Goal: Information Seeking & Learning: Learn about a topic

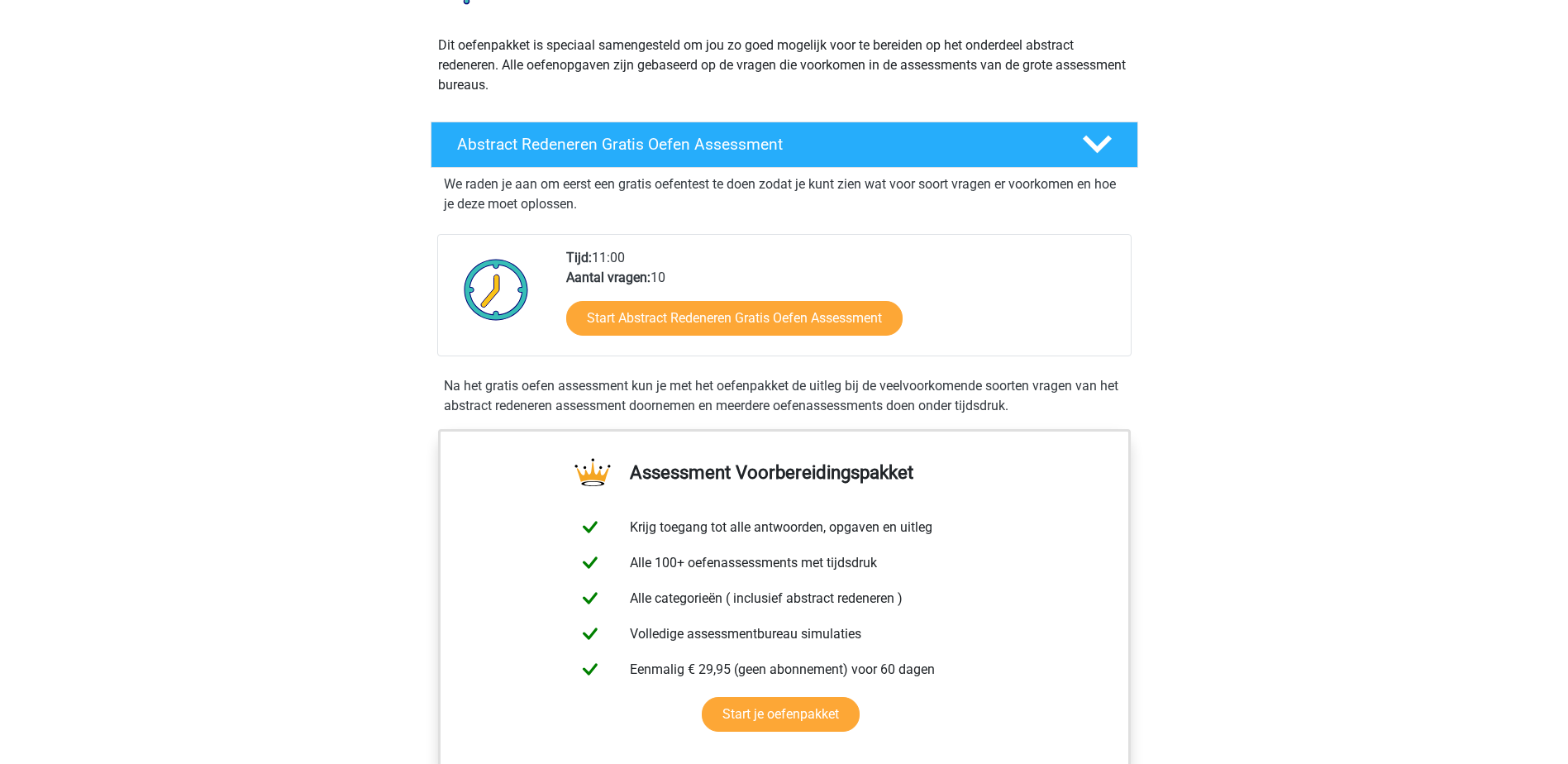
scroll to position [82, 0]
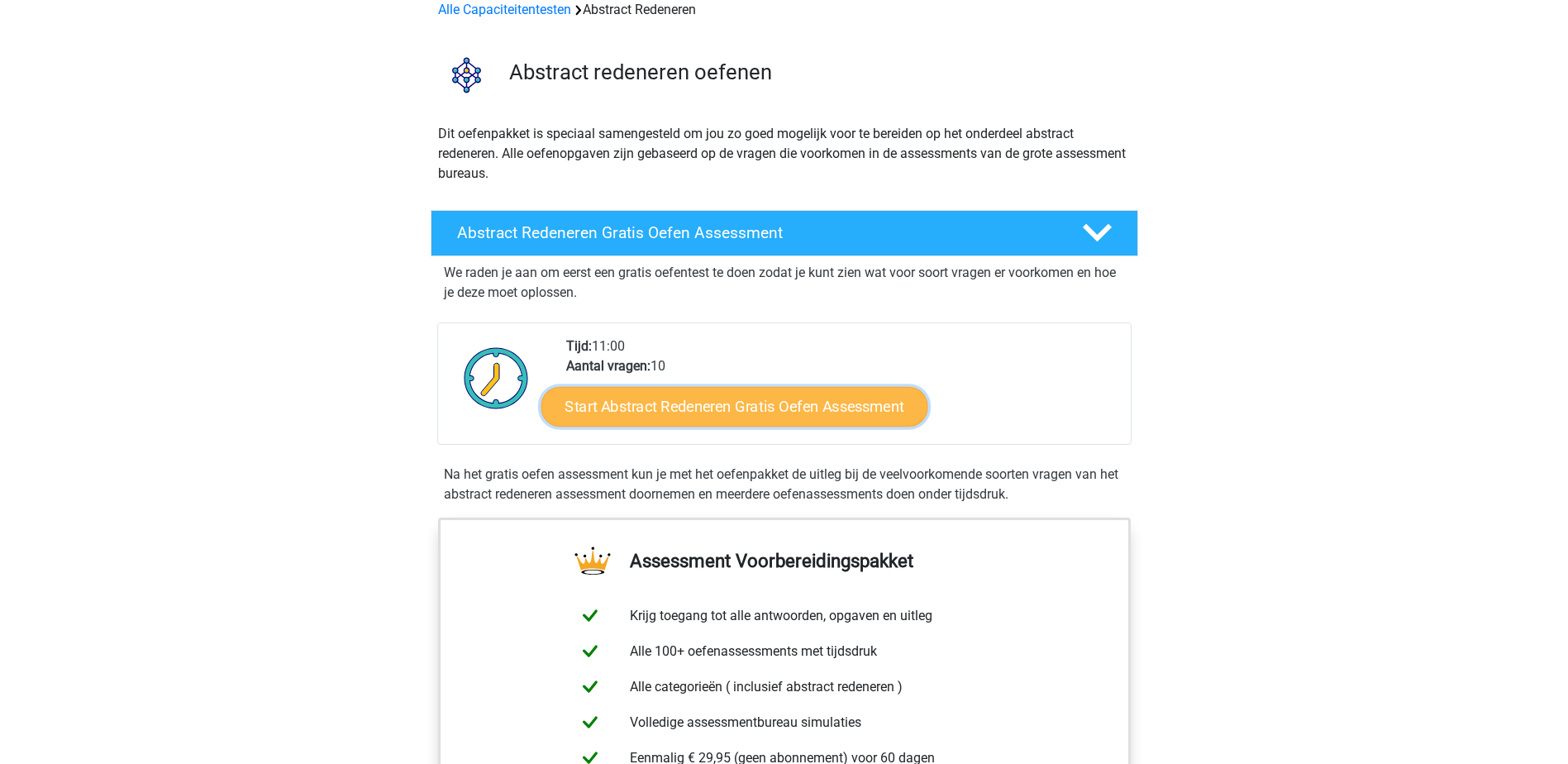
click at [655, 404] on link "Start Abstract Redeneren Gratis Oefen Assessment" at bounding box center [734, 405] width 387 height 40
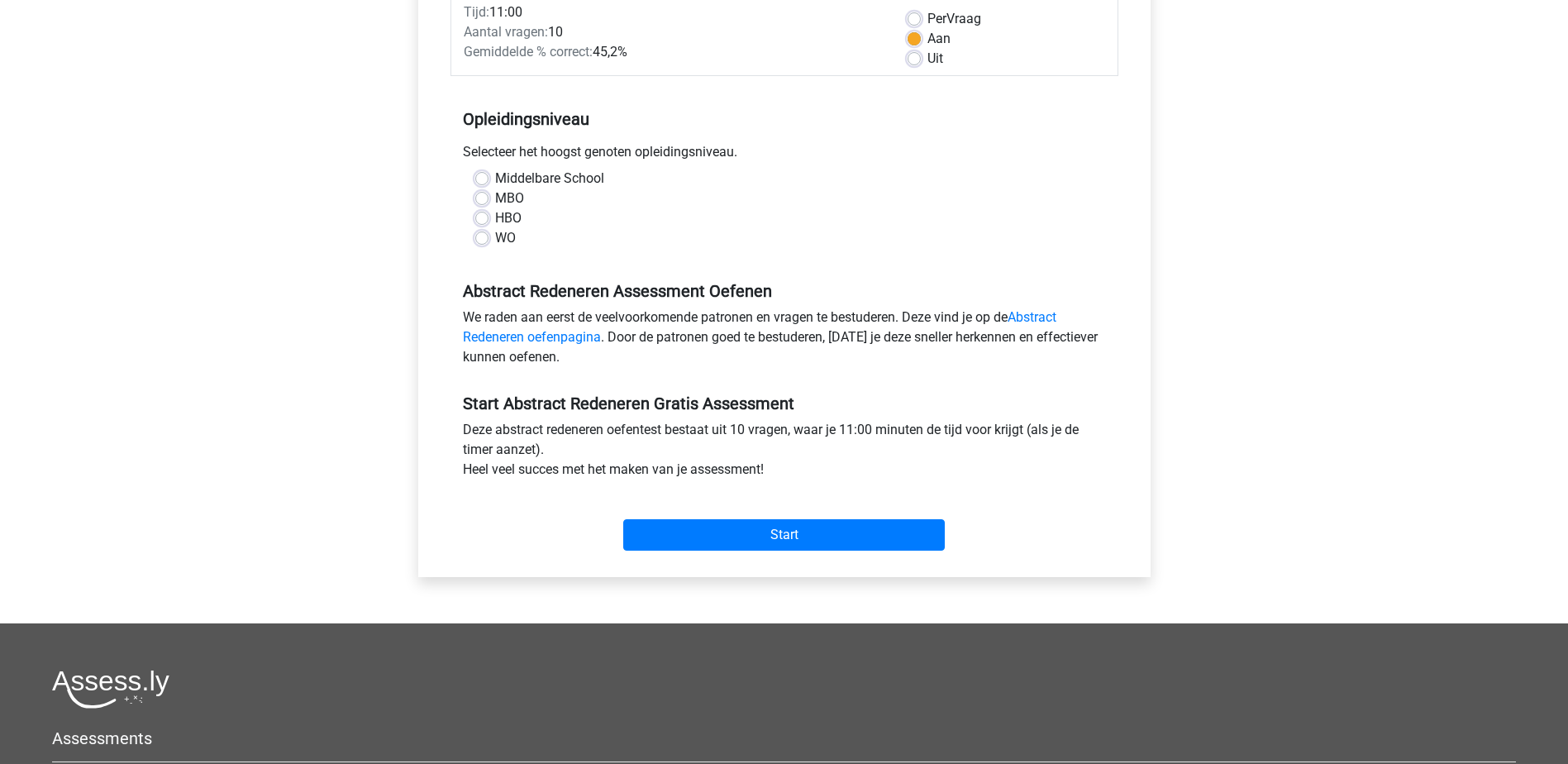
scroll to position [248, 0]
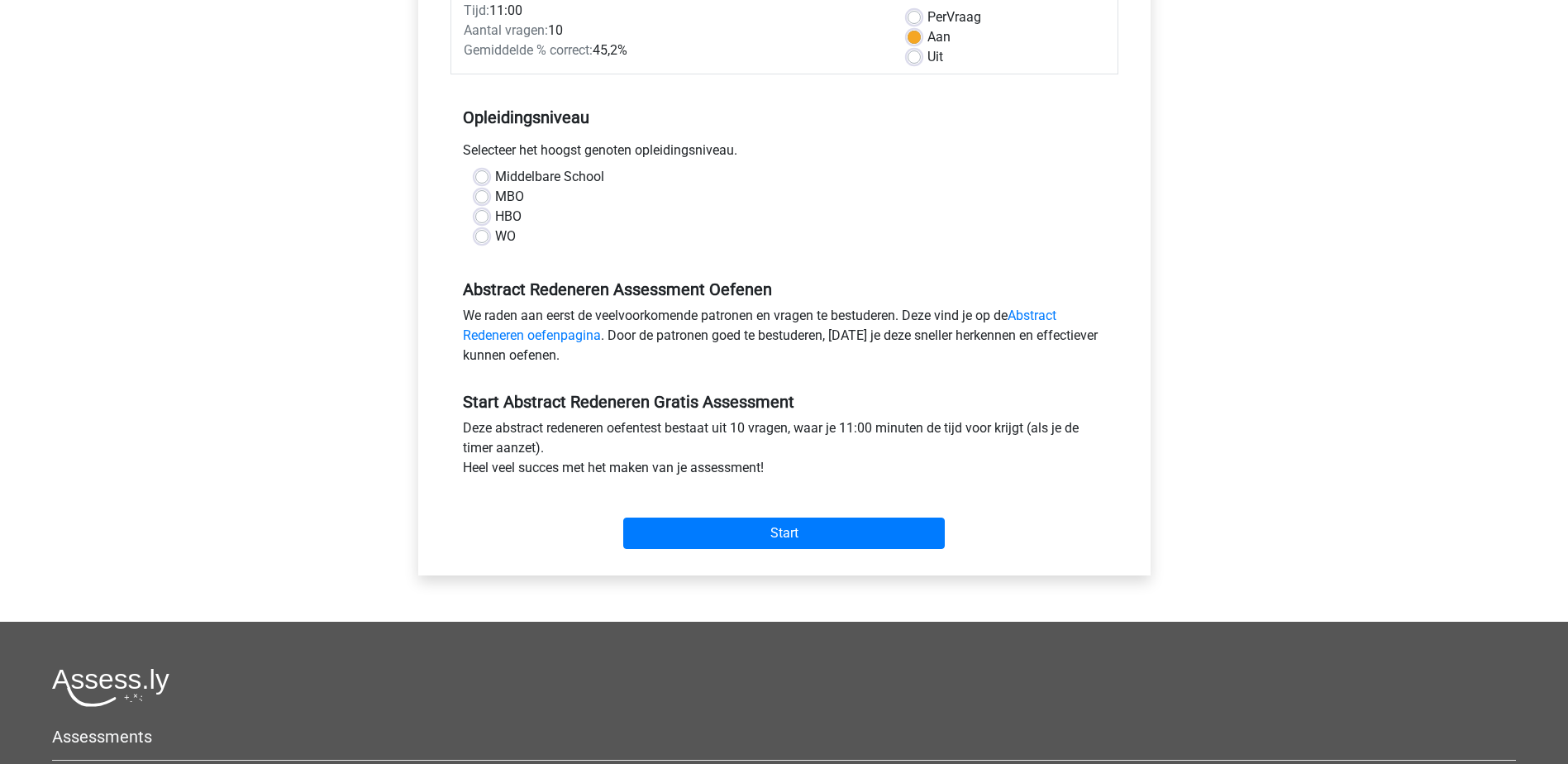
click at [511, 198] on label "MBO" at bounding box center [510, 196] width 29 height 20
click at [488, 198] on input "MBO" at bounding box center [482, 194] width 14 height 16
radio input "true"
click at [495, 212] on label "HBO" at bounding box center [508, 216] width 26 height 20
click at [483, 212] on input "HBO" at bounding box center [482, 215] width 14 height 16
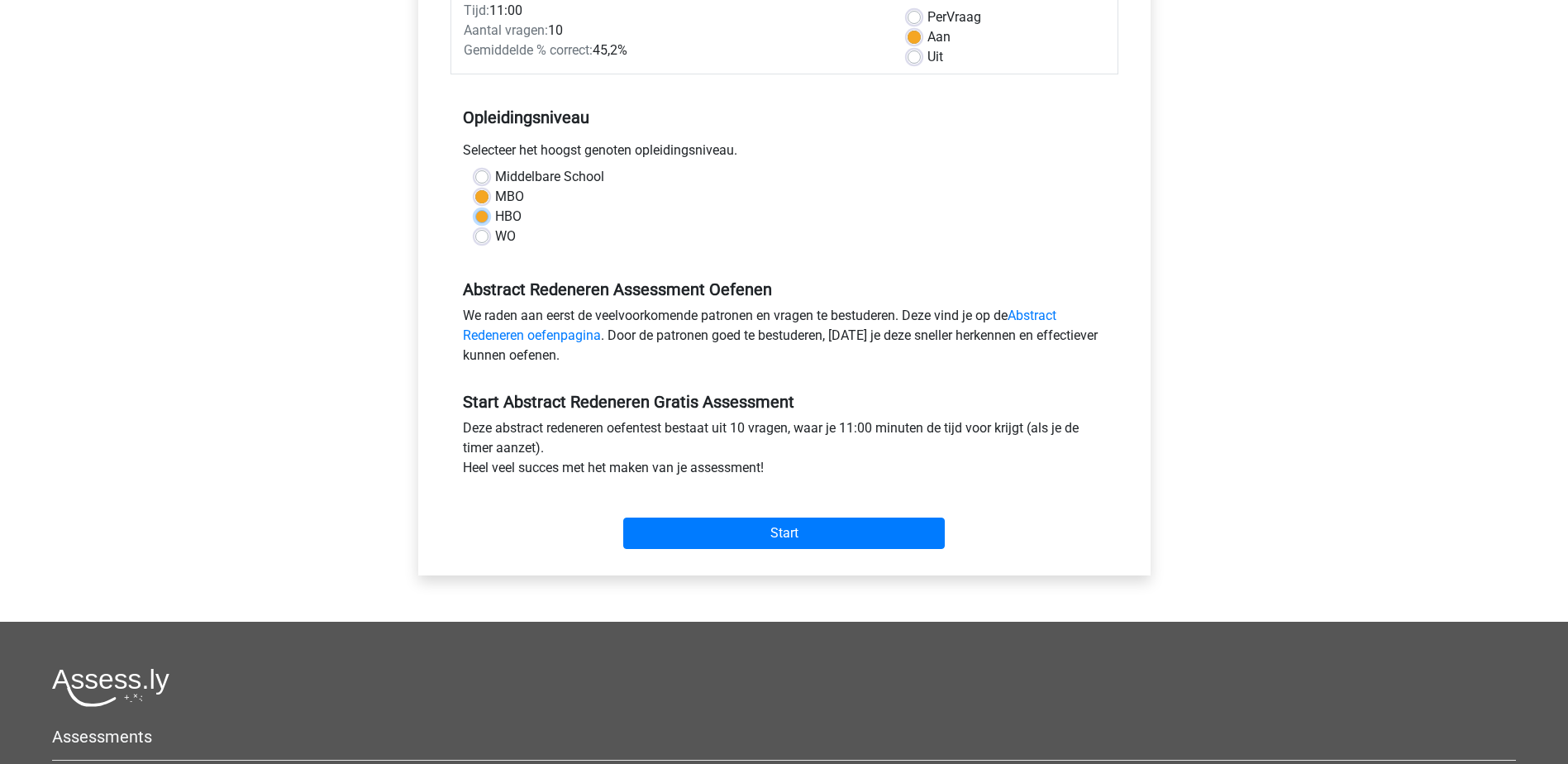
radio input "true"
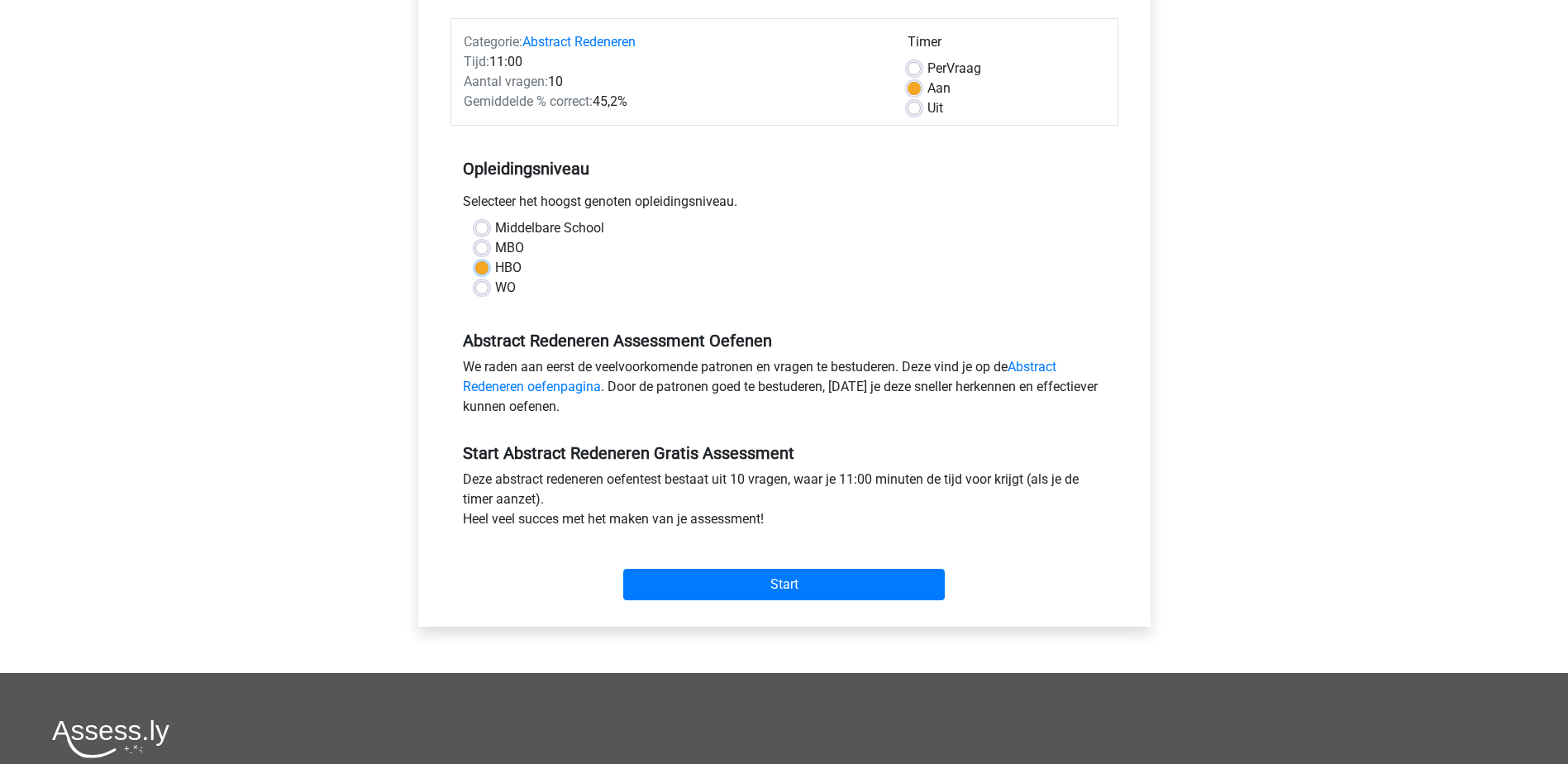
scroll to position [82, 0]
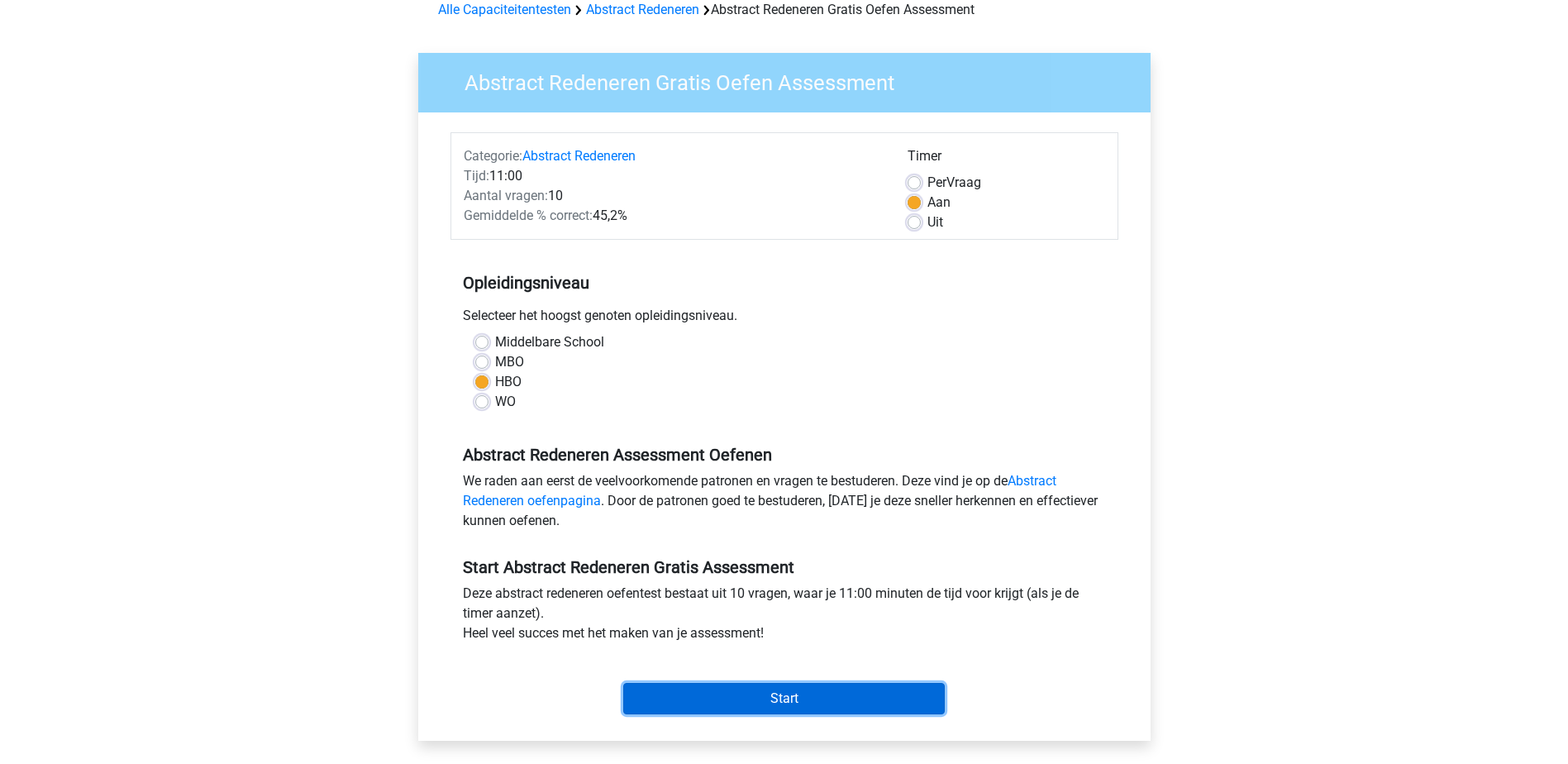
click at [757, 695] on input "Start" at bounding box center [784, 698] width 321 height 31
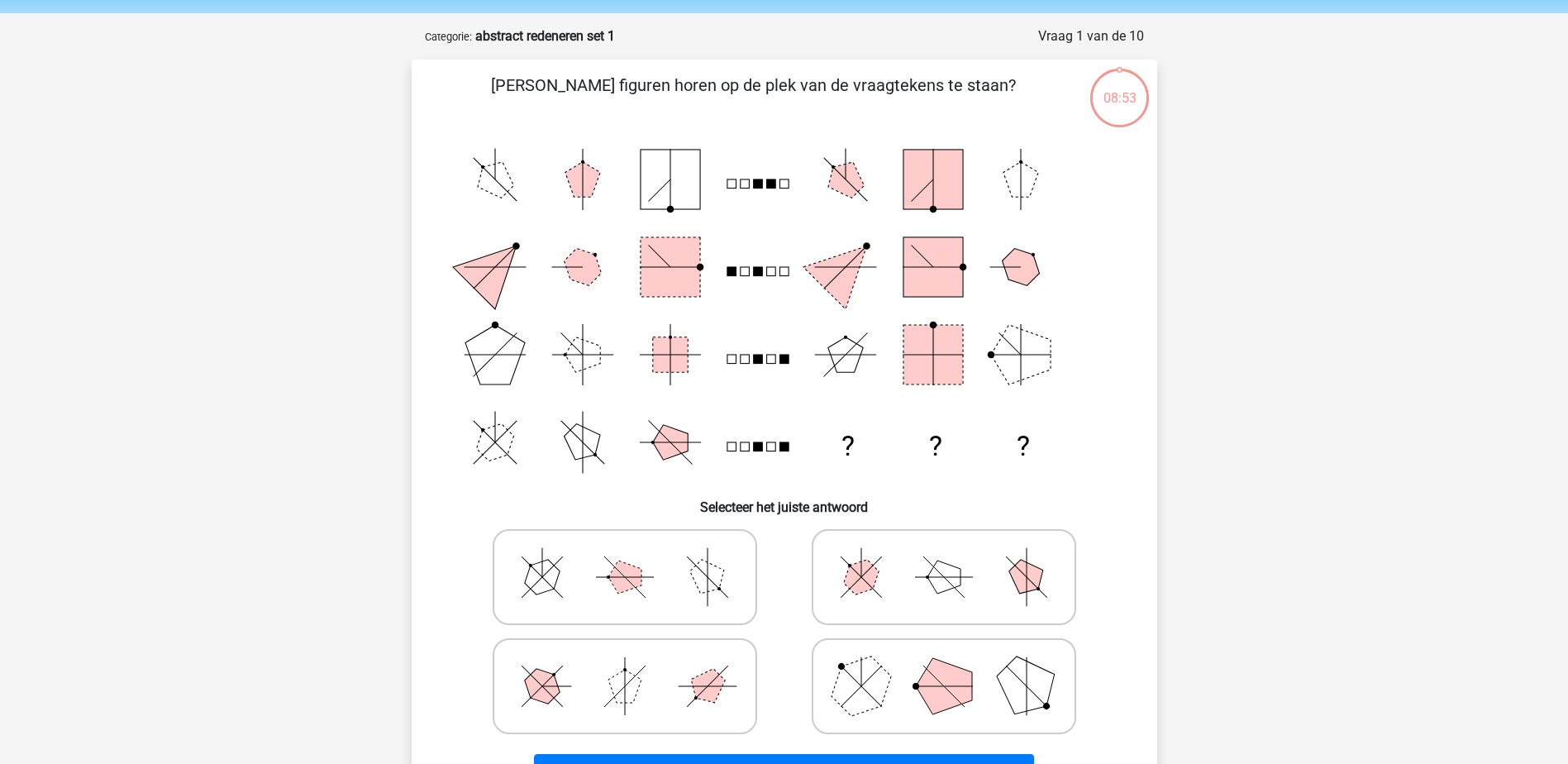
scroll to position [82, 0]
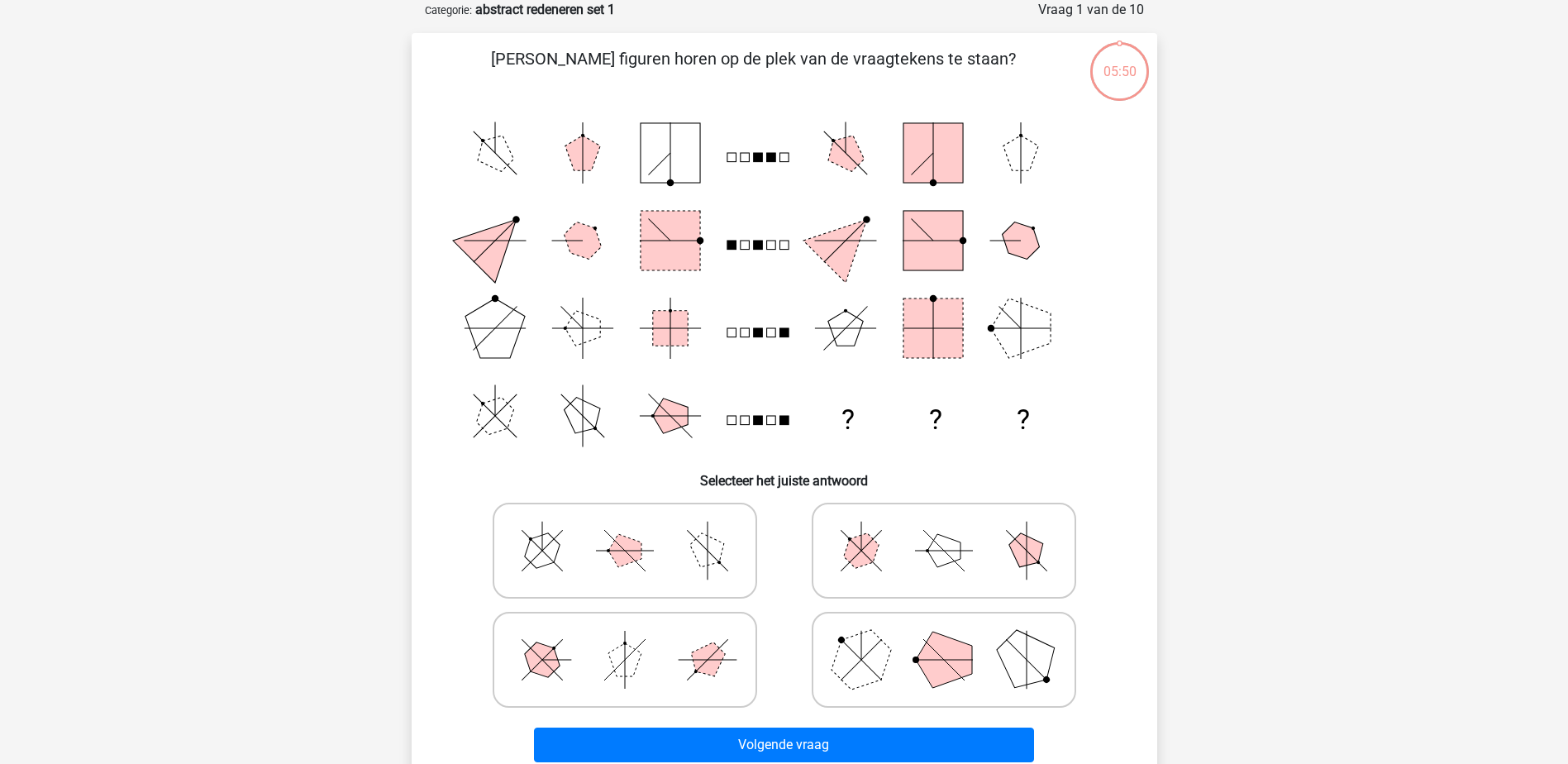
click at [958, 669] on polygon at bounding box center [944, 660] width 56 height 56
click at [955, 639] on input "radio" at bounding box center [949, 633] width 11 height 11
radio input "true"
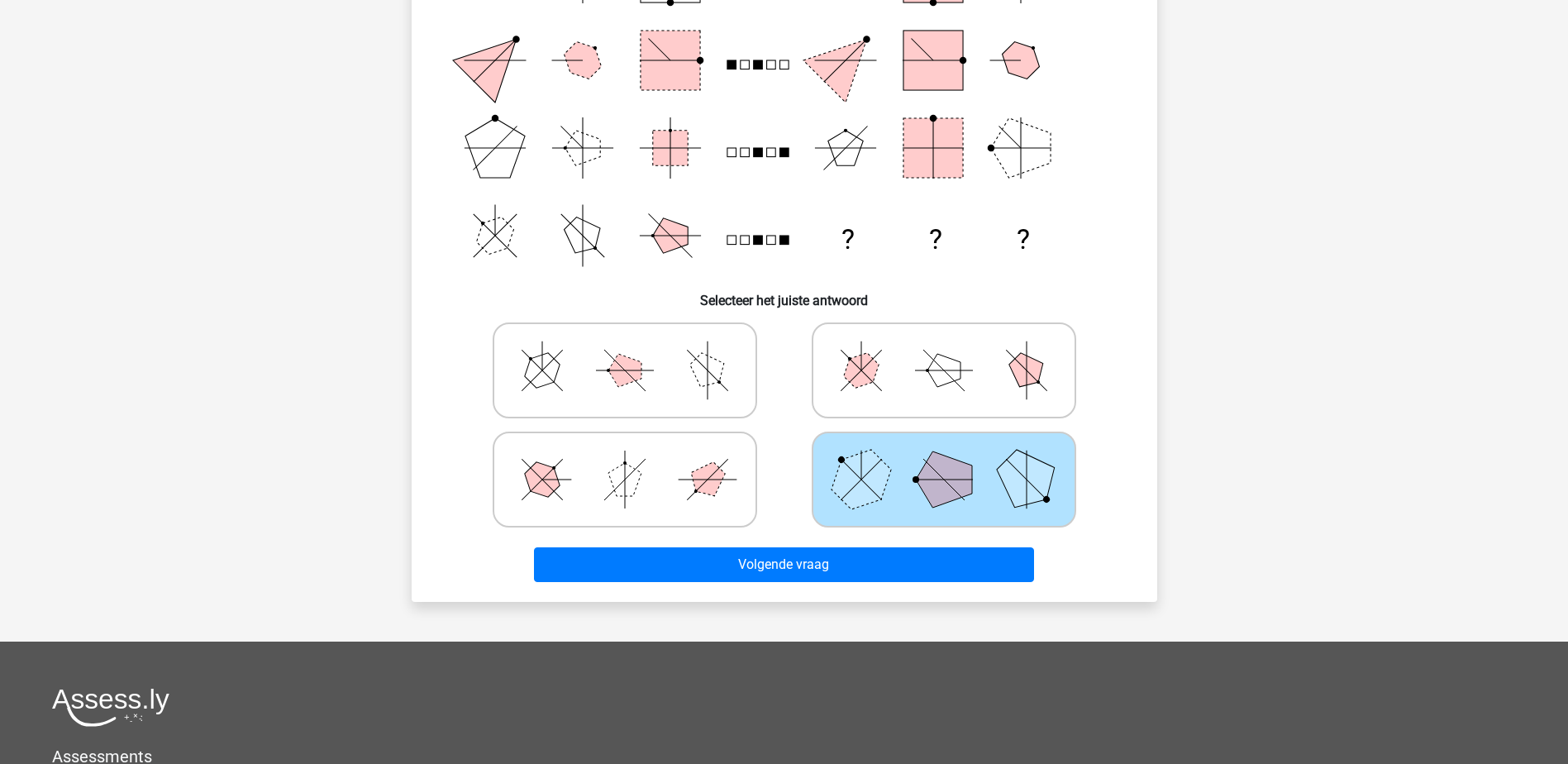
scroll to position [577, 0]
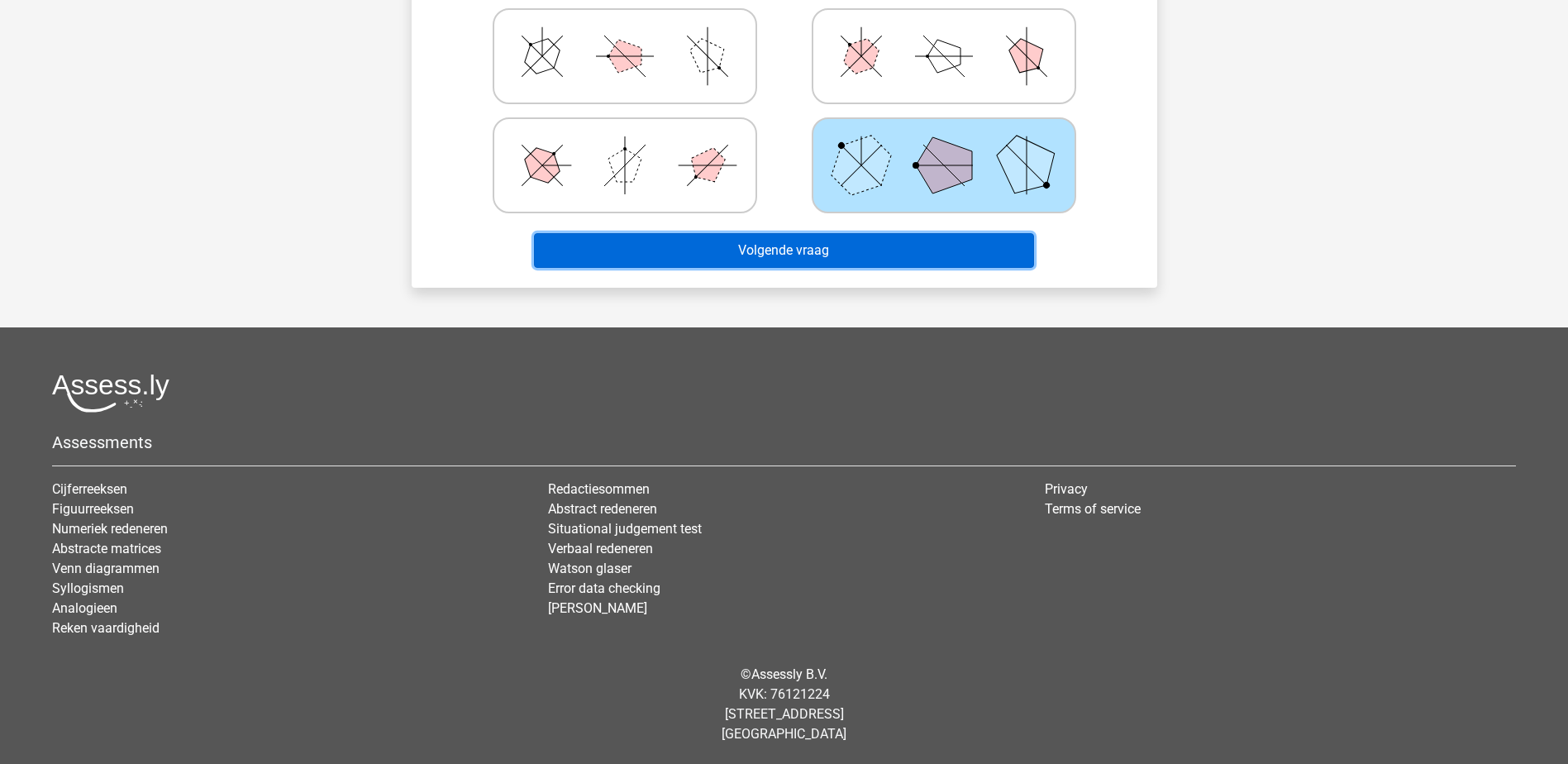
click at [773, 257] on button "Volgende vraag" at bounding box center [784, 250] width 500 height 35
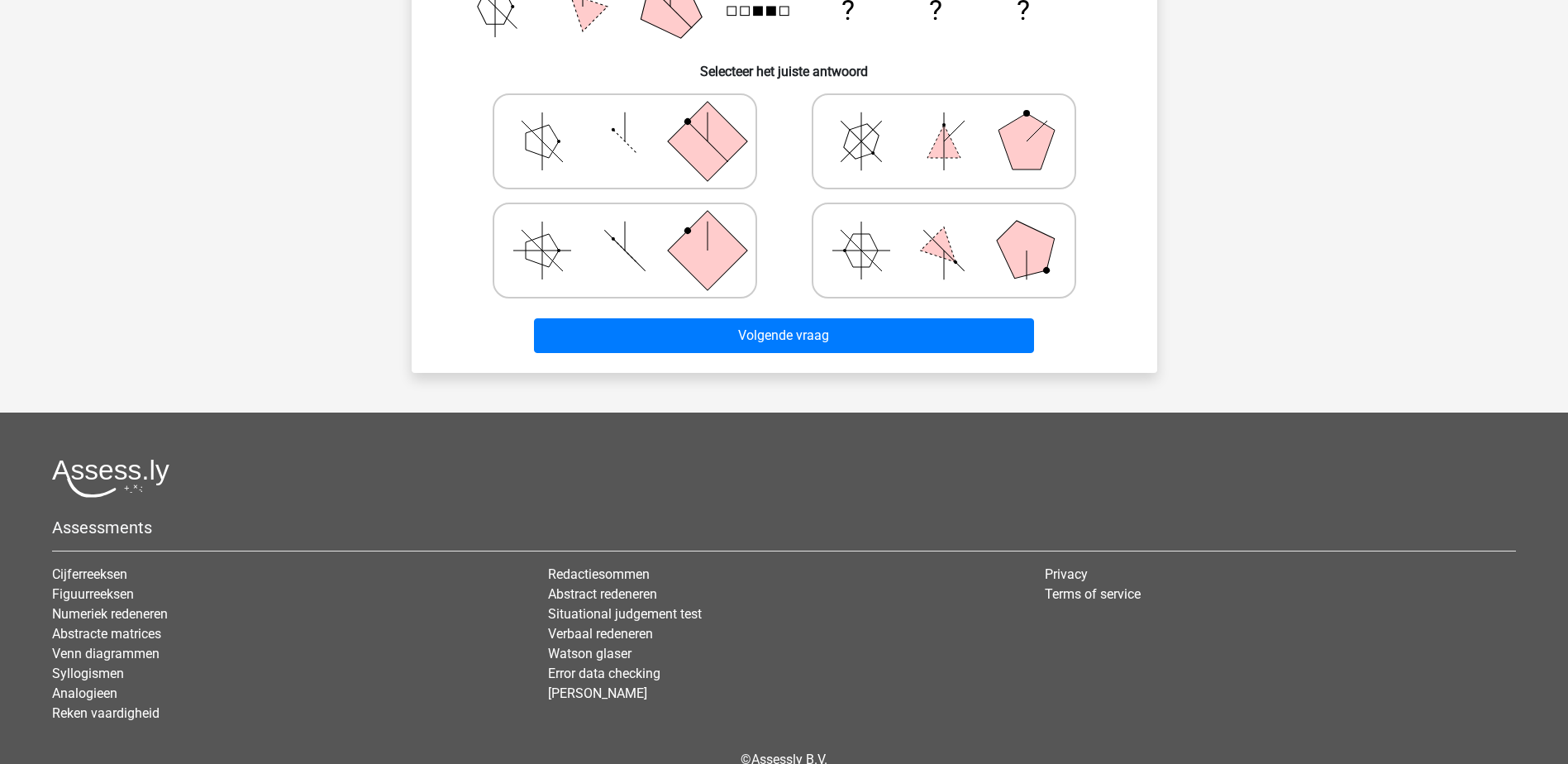
scroll to position [496, 0]
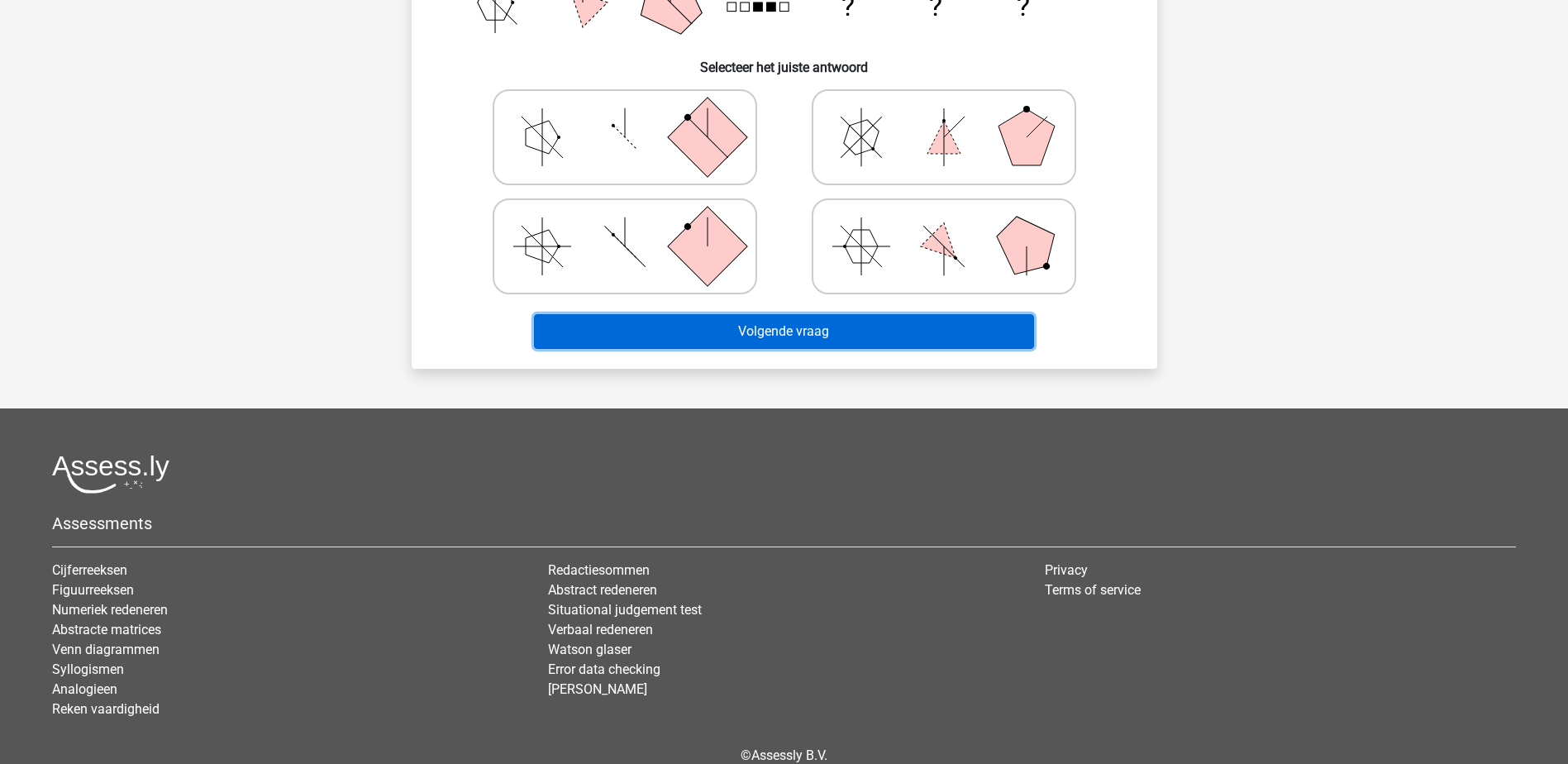
click at [801, 342] on button "Volgende vraag" at bounding box center [784, 331] width 500 height 35
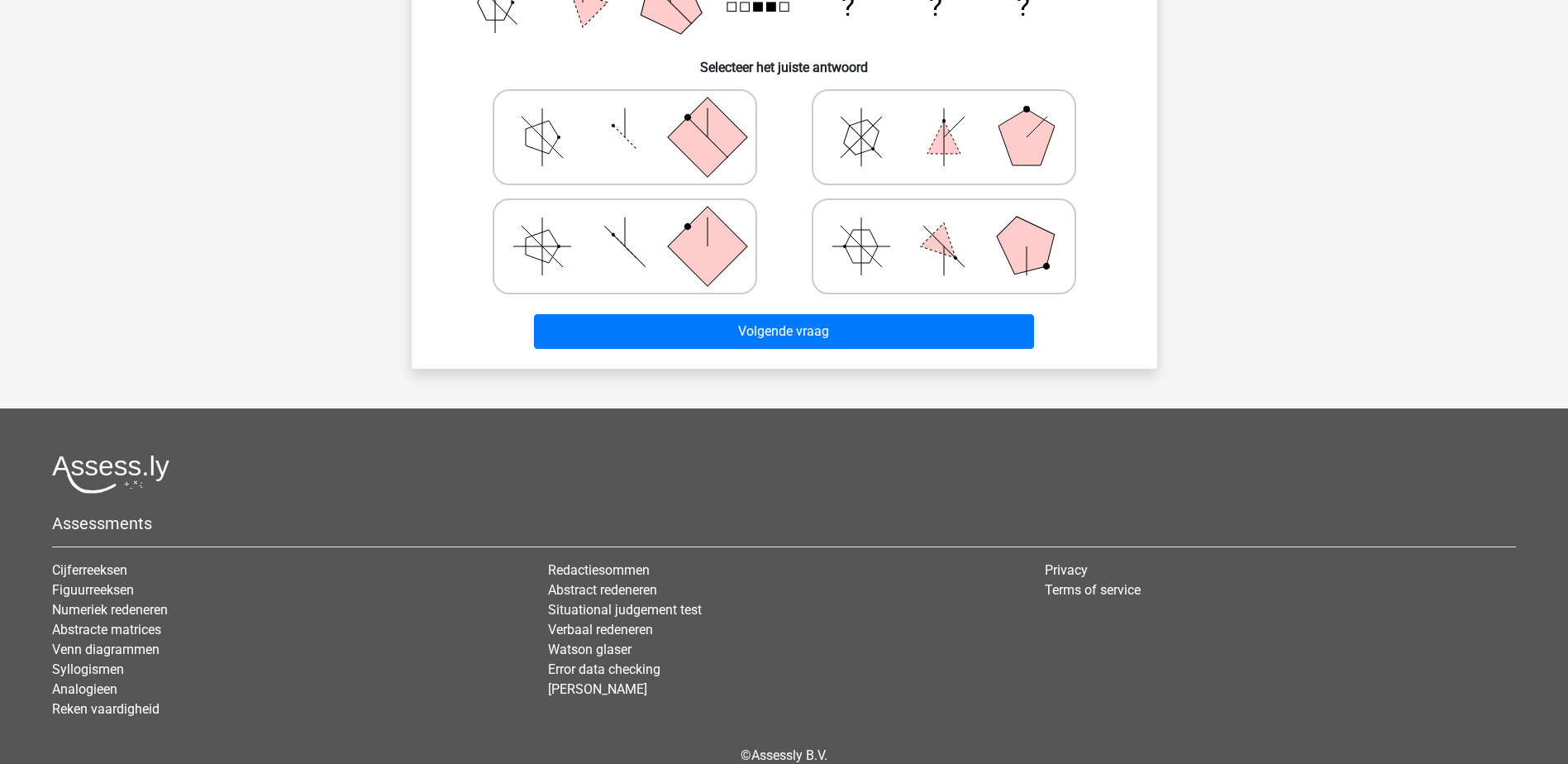
click at [889, 139] on icon at bounding box center [944, 137] width 248 height 82
click at [944, 116] on input "radio" at bounding box center [949, 111] width 11 height 11
radio input "true"
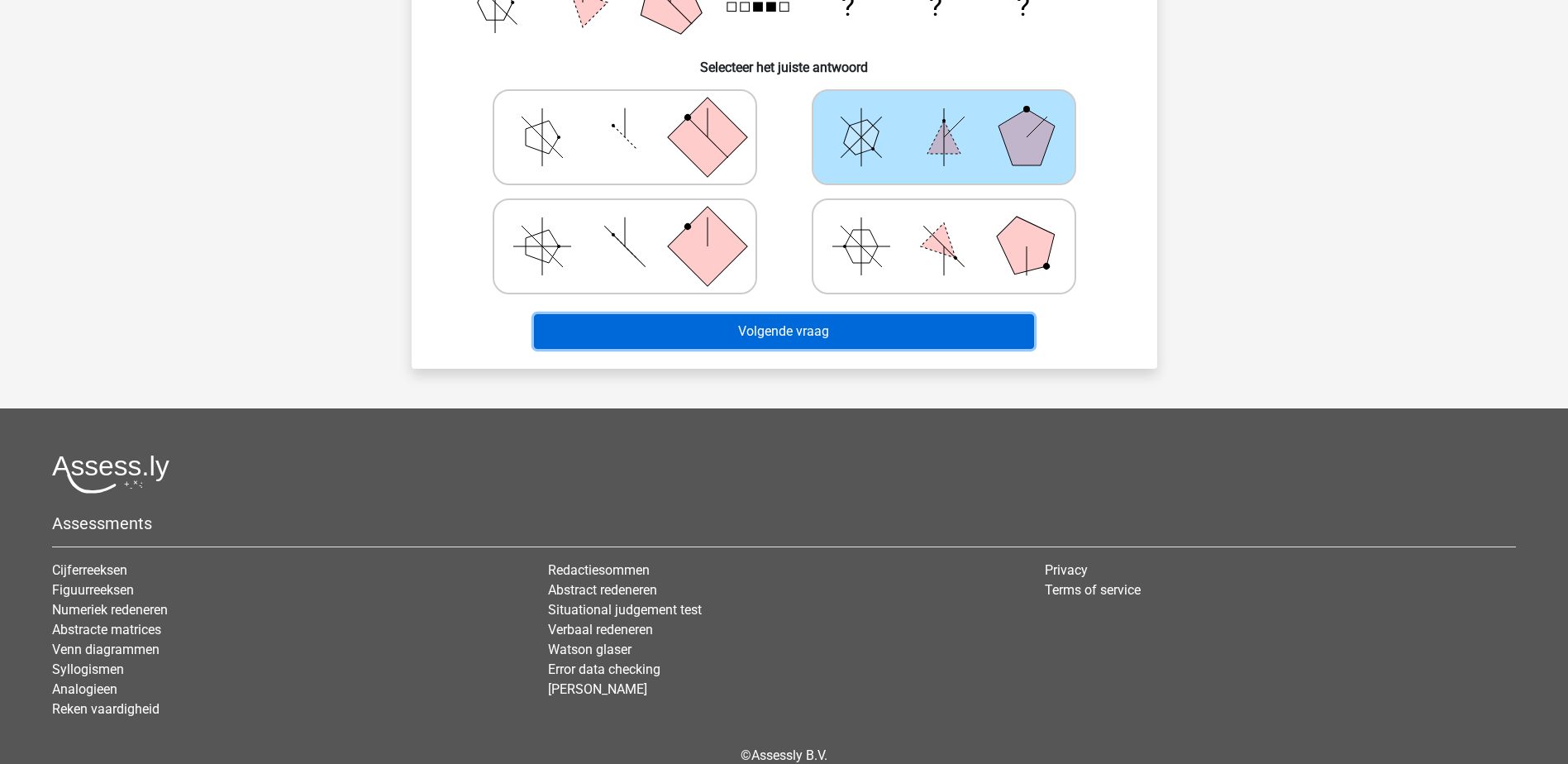
click at [807, 337] on button "Volgende vraag" at bounding box center [784, 331] width 500 height 35
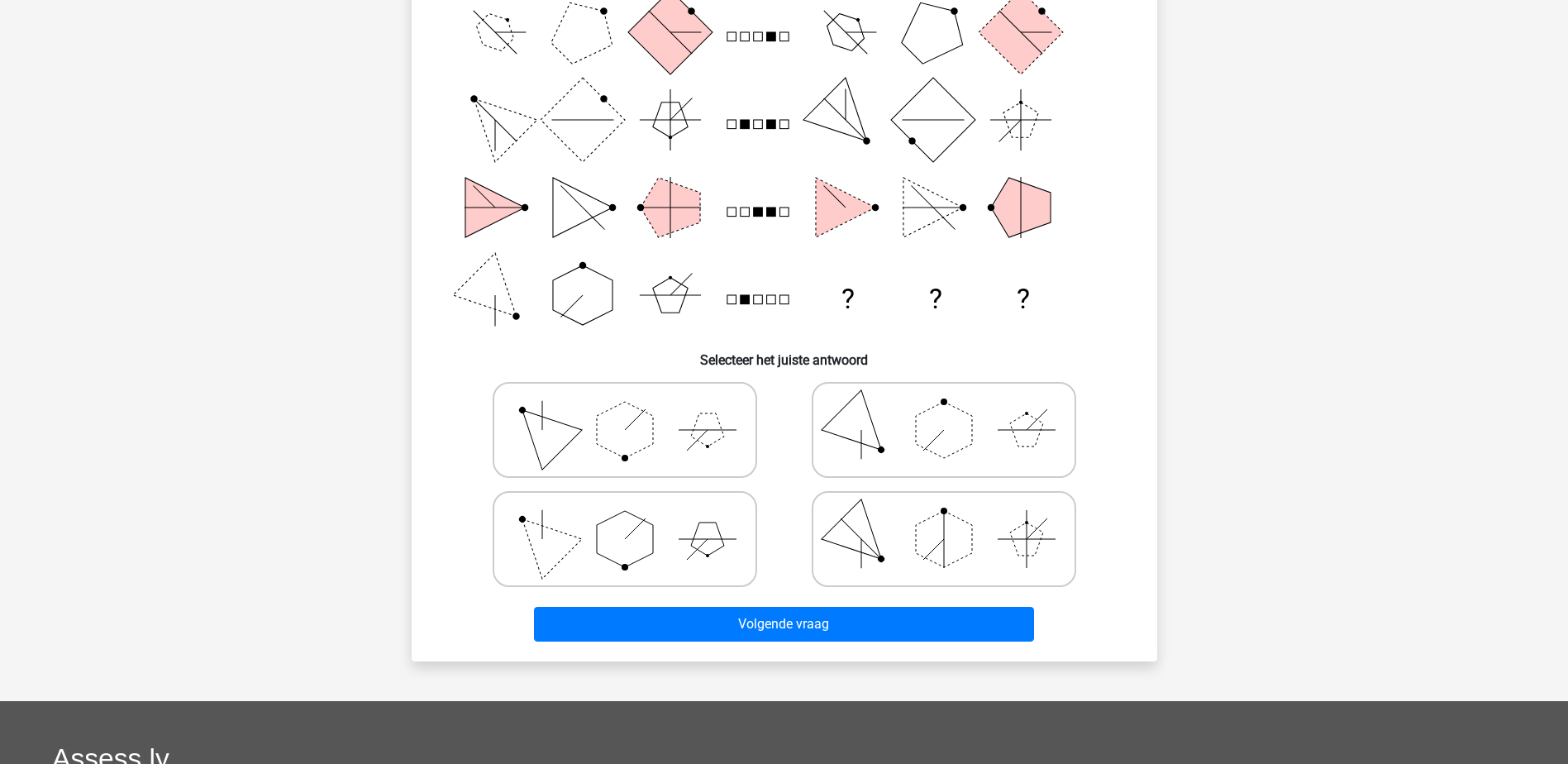
scroll to position [82, 0]
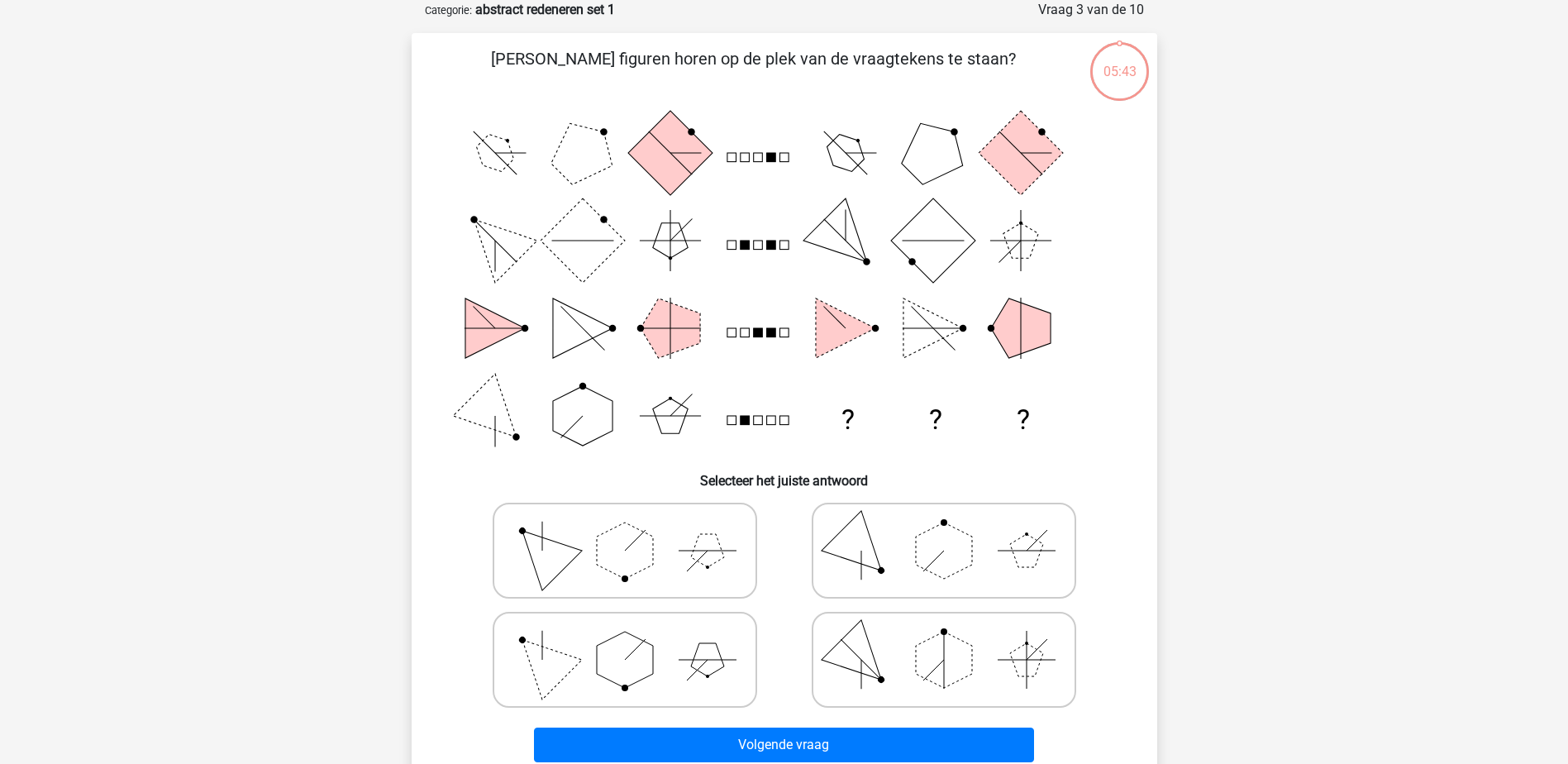
click at [914, 581] on icon at bounding box center [944, 549] width 248 height 82
click at [944, 530] on input "radio" at bounding box center [949, 524] width 11 height 11
radio input "true"
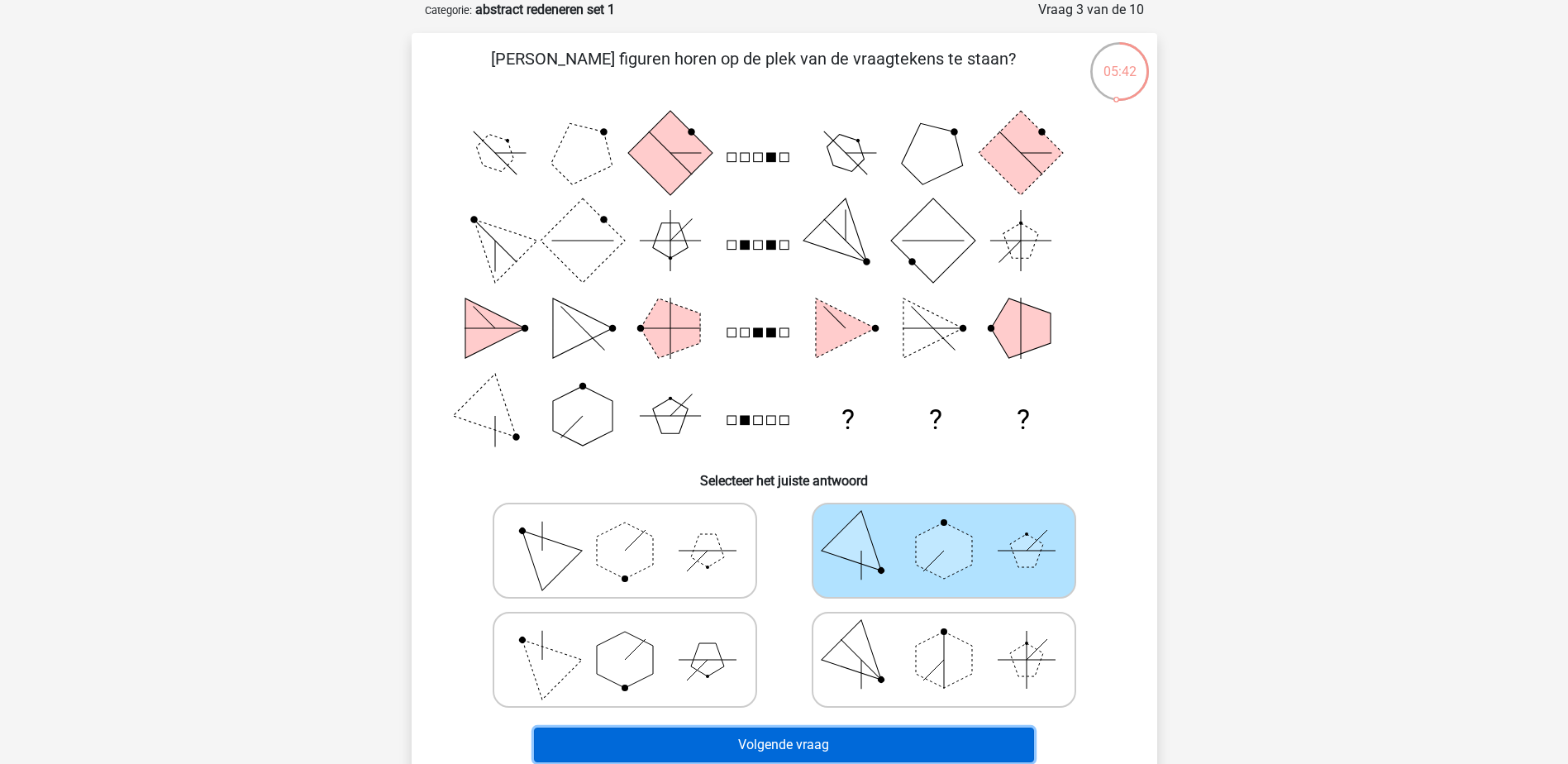
click at [830, 754] on button "Volgende vraag" at bounding box center [784, 744] width 500 height 35
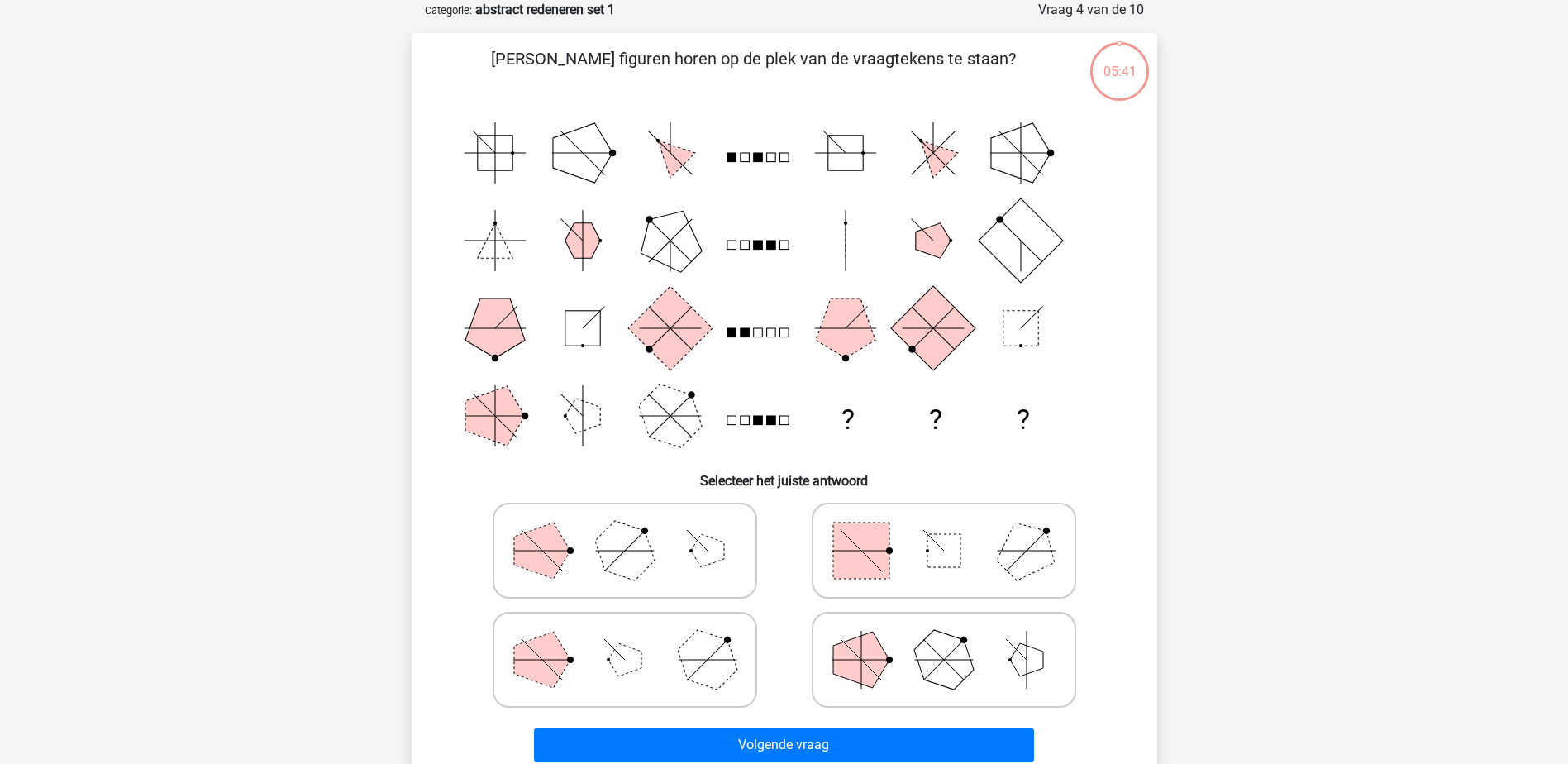
click at [877, 563] on rect at bounding box center [861, 550] width 56 height 56
click at [944, 530] on input "radio" at bounding box center [949, 524] width 11 height 11
radio input "true"
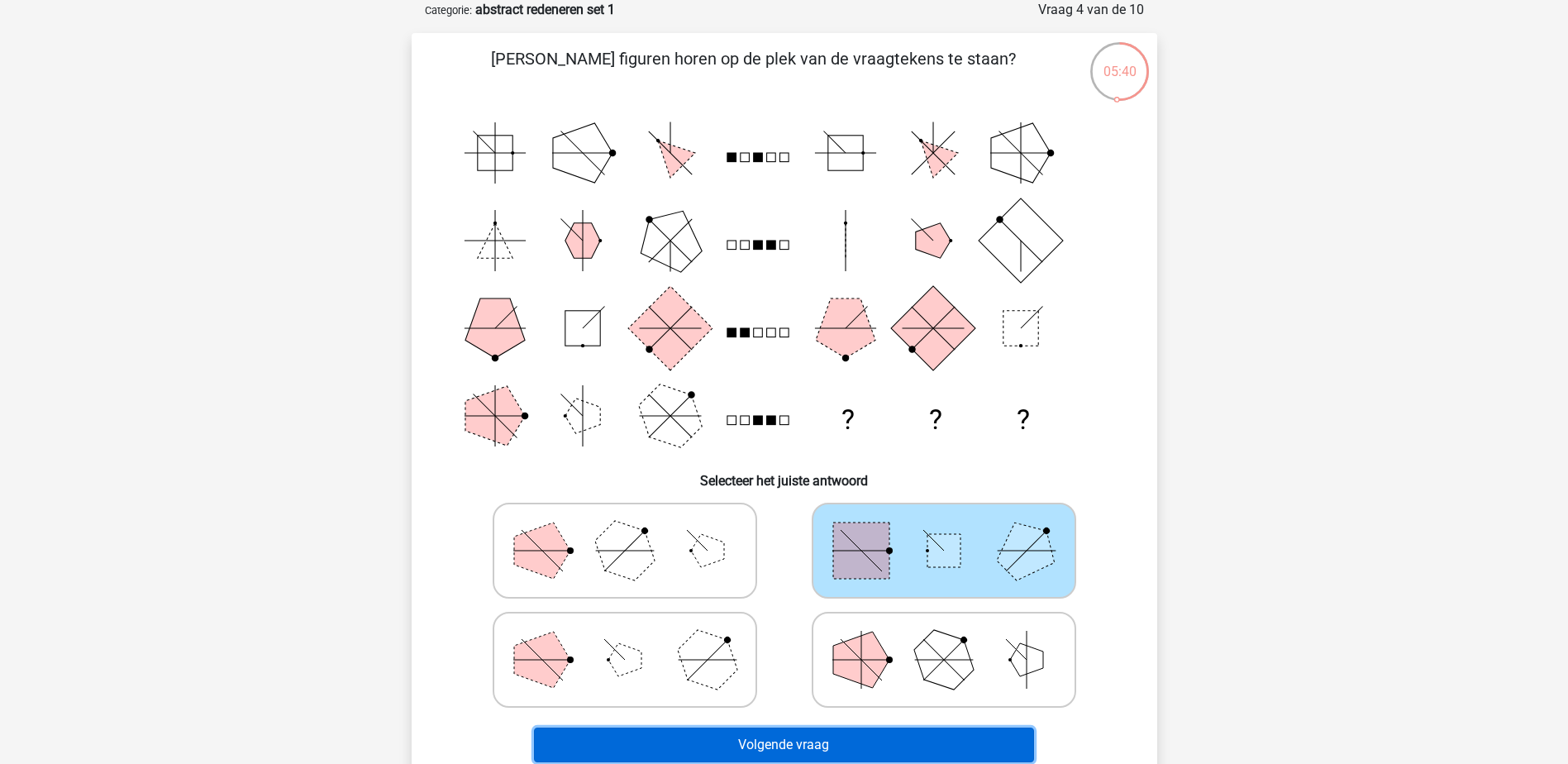
click at [797, 750] on button "Volgende vraag" at bounding box center [784, 744] width 500 height 35
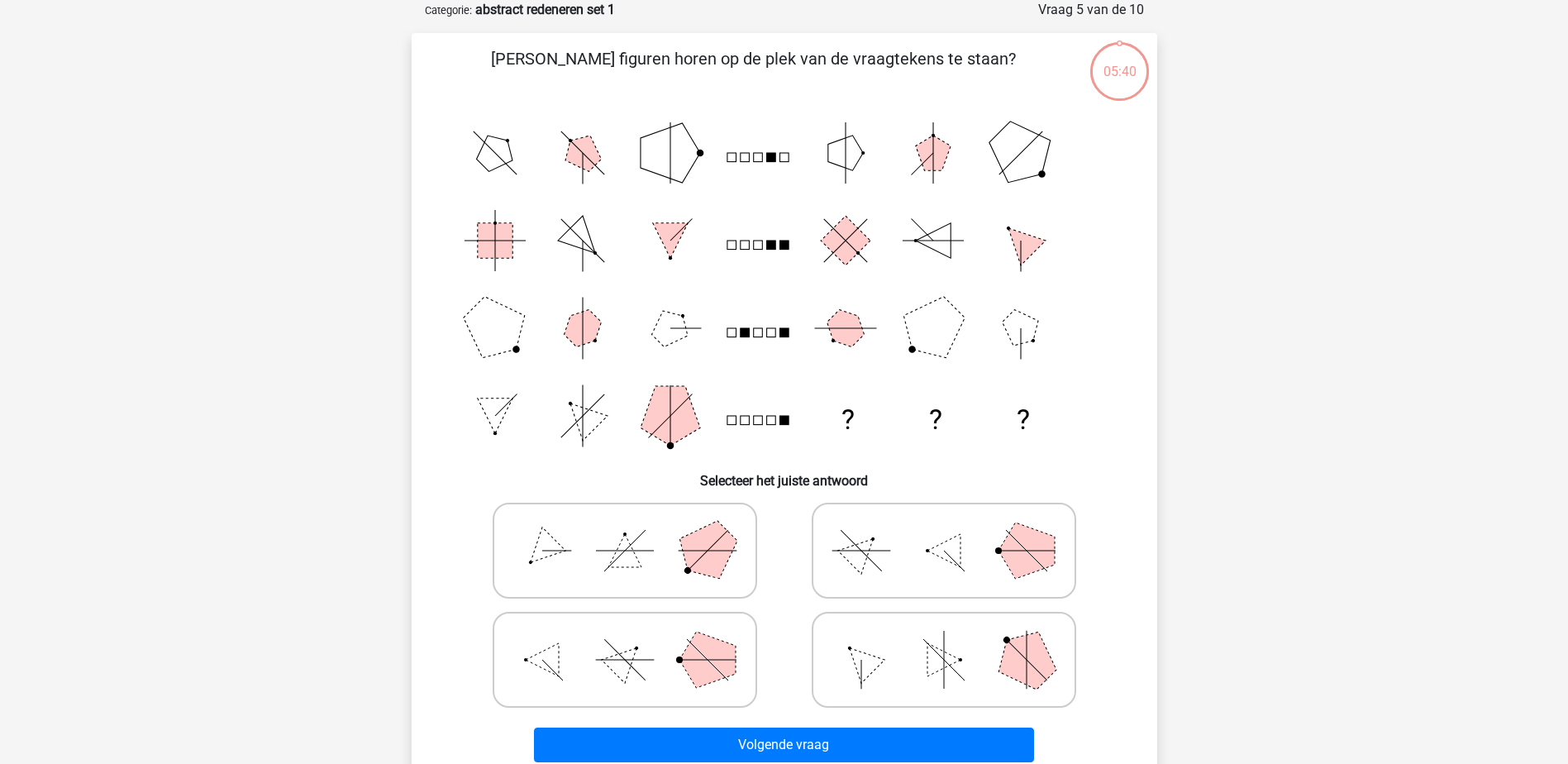
click at [879, 547] on icon at bounding box center [944, 549] width 248 height 82
click at [944, 530] on input "radio" at bounding box center [949, 524] width 11 height 11
radio input "true"
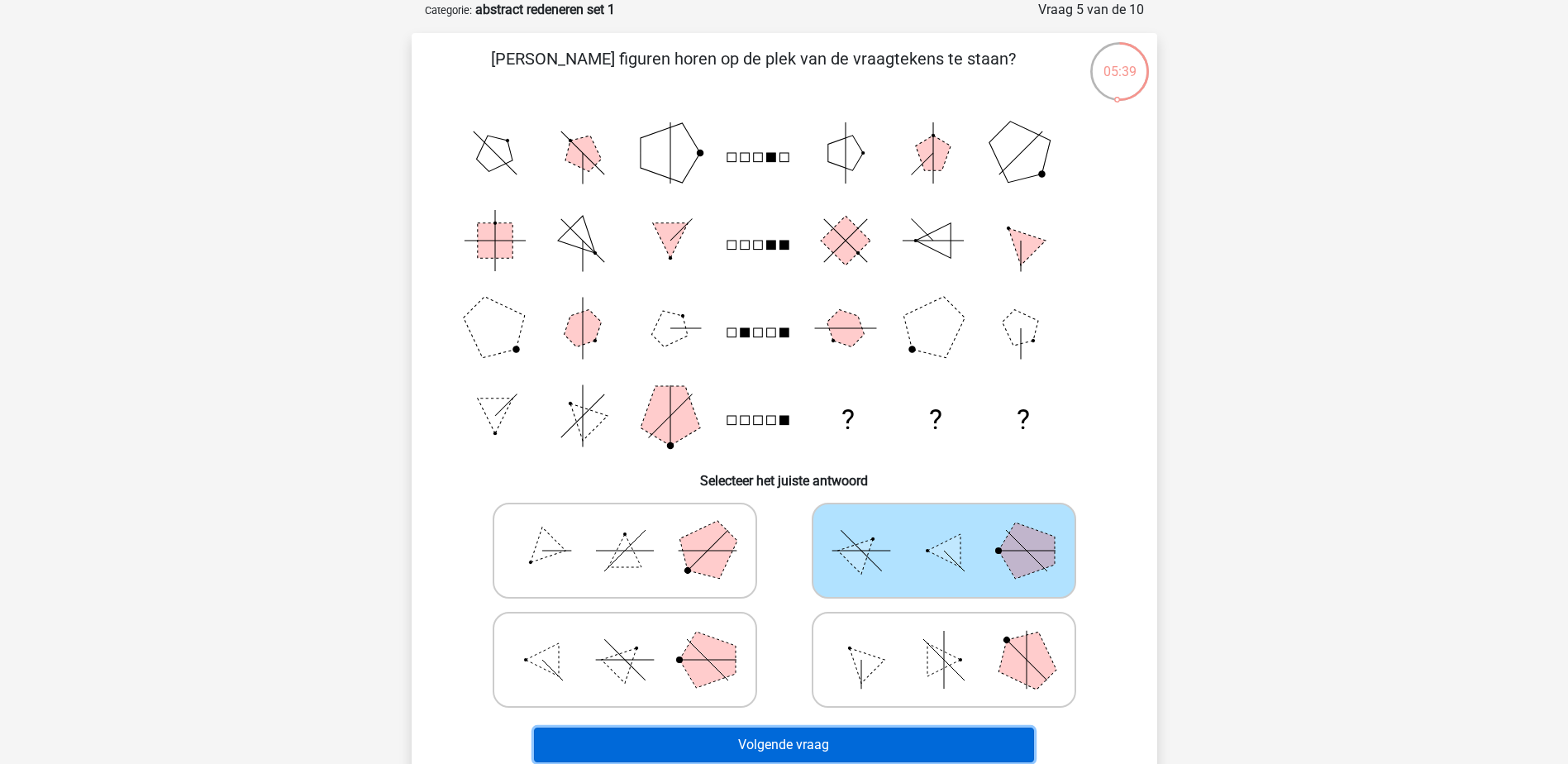
click at [827, 737] on button "Volgende vraag" at bounding box center [784, 744] width 500 height 35
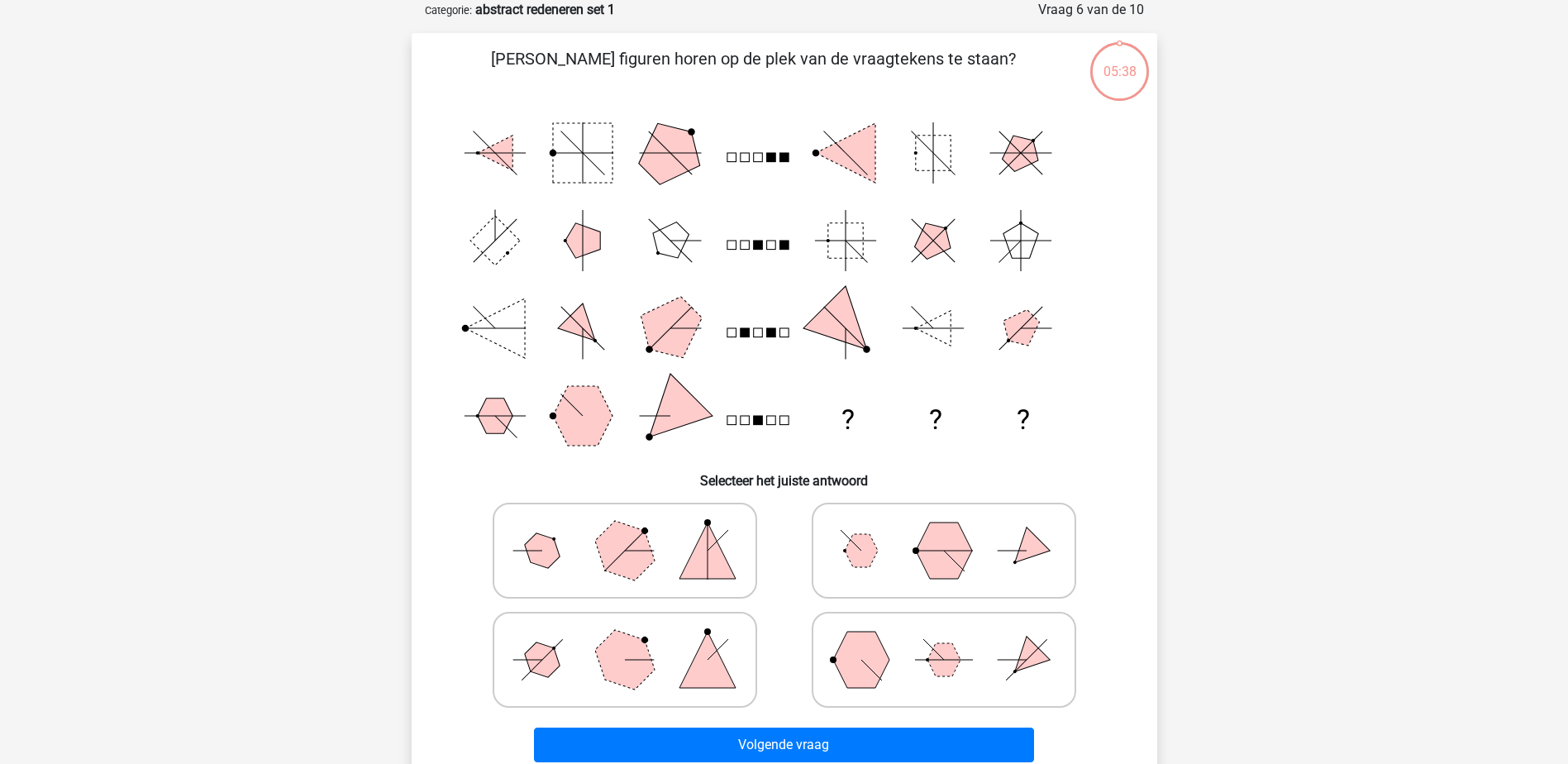
click at [896, 555] on icon at bounding box center [944, 549] width 248 height 82
click at [944, 530] on input "radio" at bounding box center [949, 524] width 11 height 11
radio input "true"
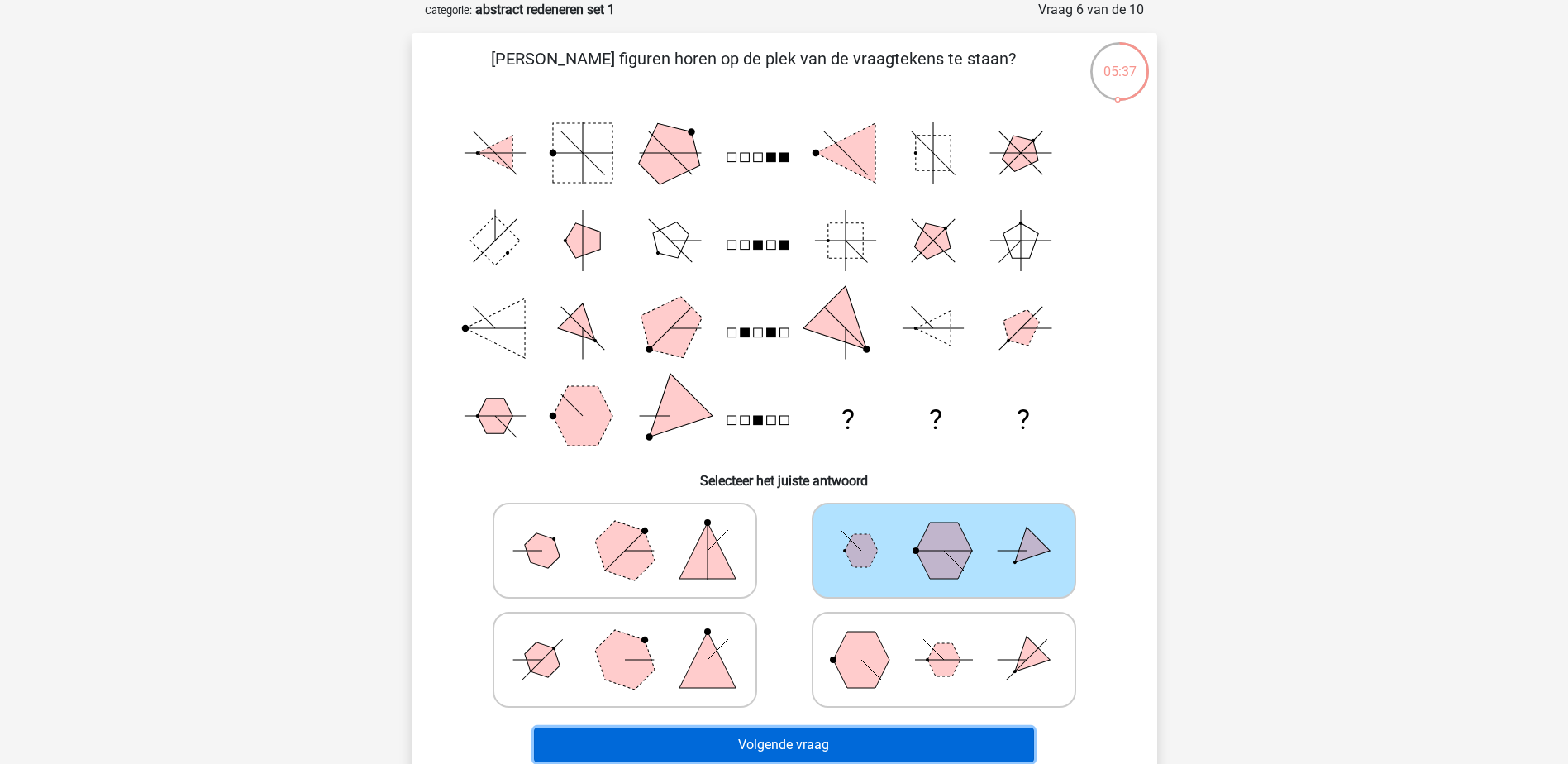
click at [823, 752] on button "Volgende vraag" at bounding box center [784, 744] width 500 height 35
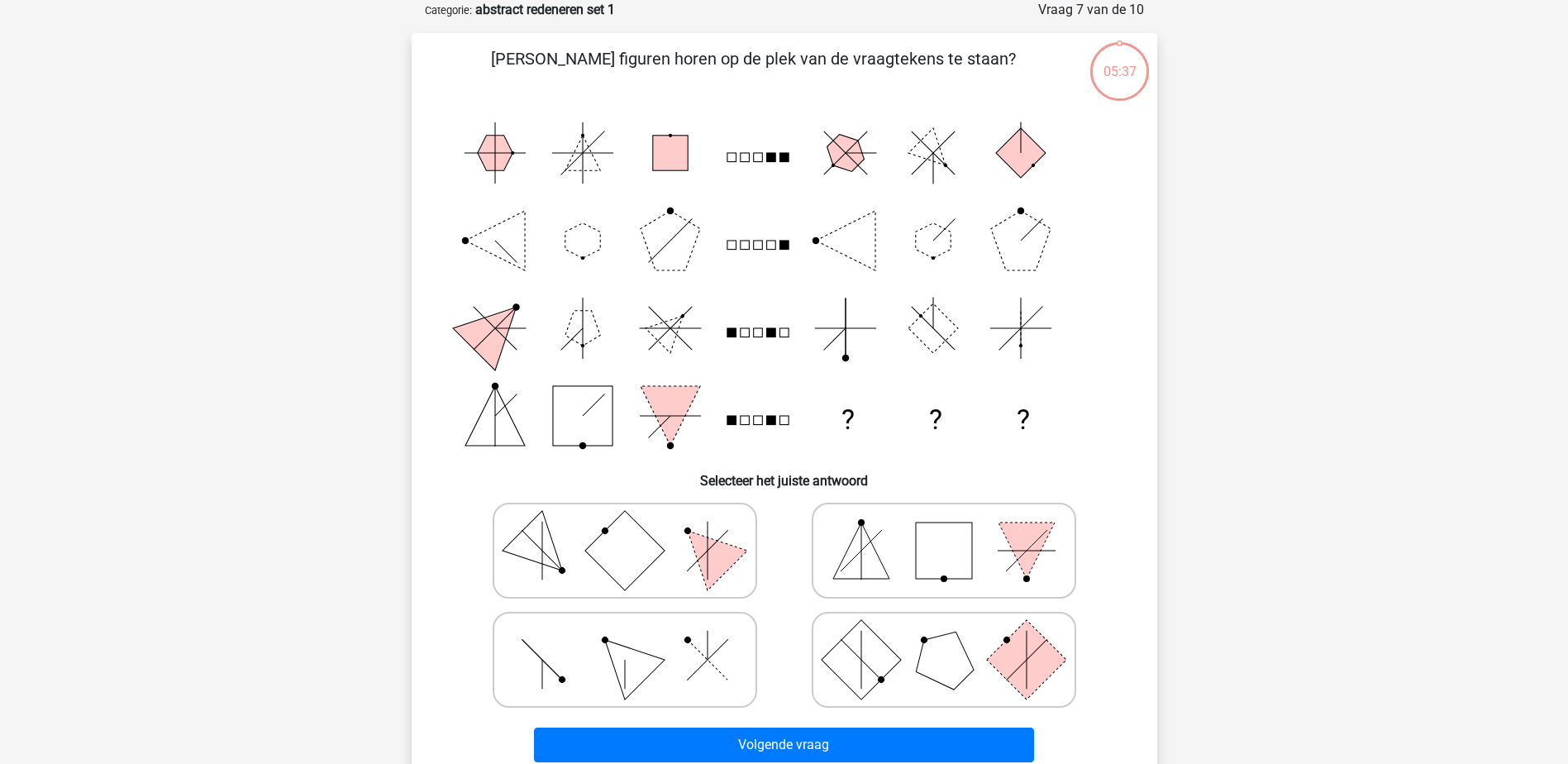
click at [919, 531] on rect at bounding box center [944, 550] width 56 height 56
click at [944, 530] on input "radio" at bounding box center [949, 524] width 11 height 11
radio input "true"
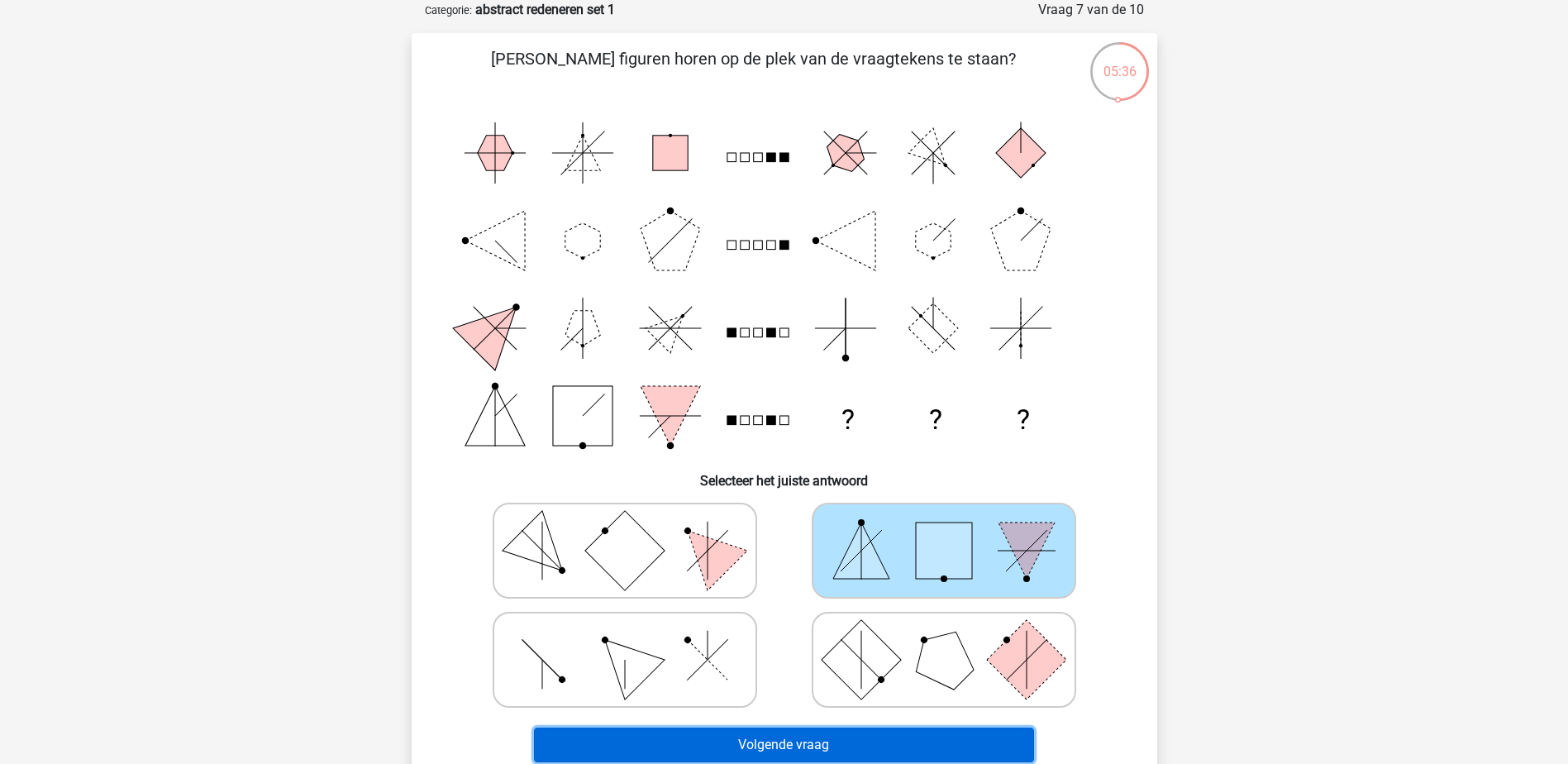
drag, startPoint x: 850, startPoint y: 753, endPoint x: 879, endPoint y: 705, distance: 56.1
click at [850, 751] on button "Volgende vraag" at bounding box center [784, 744] width 500 height 35
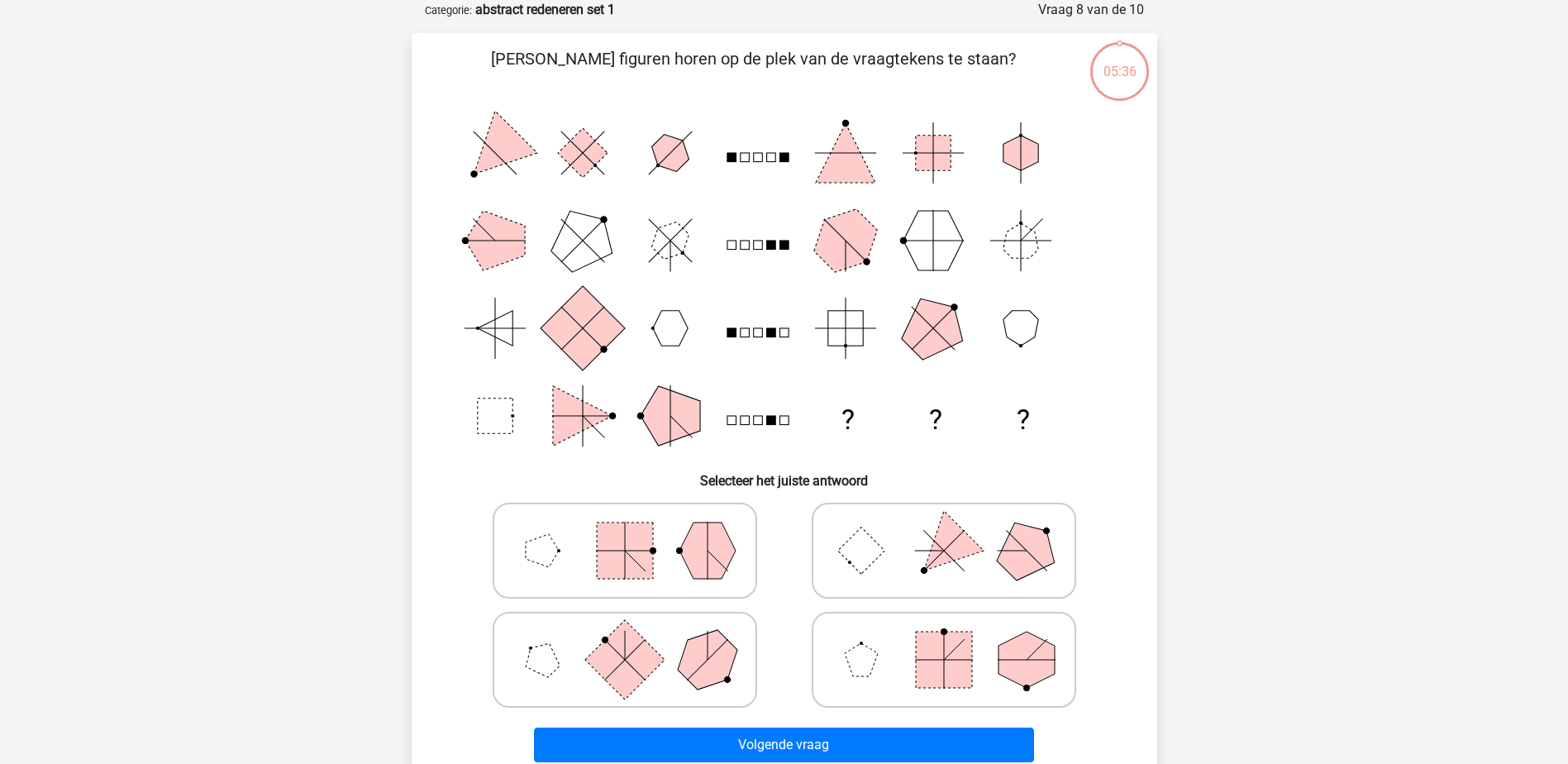
click at [935, 538] on polygon at bounding box center [943, 549] width 80 height 80
click at [944, 530] on input "radio" at bounding box center [949, 524] width 11 height 11
radio input "true"
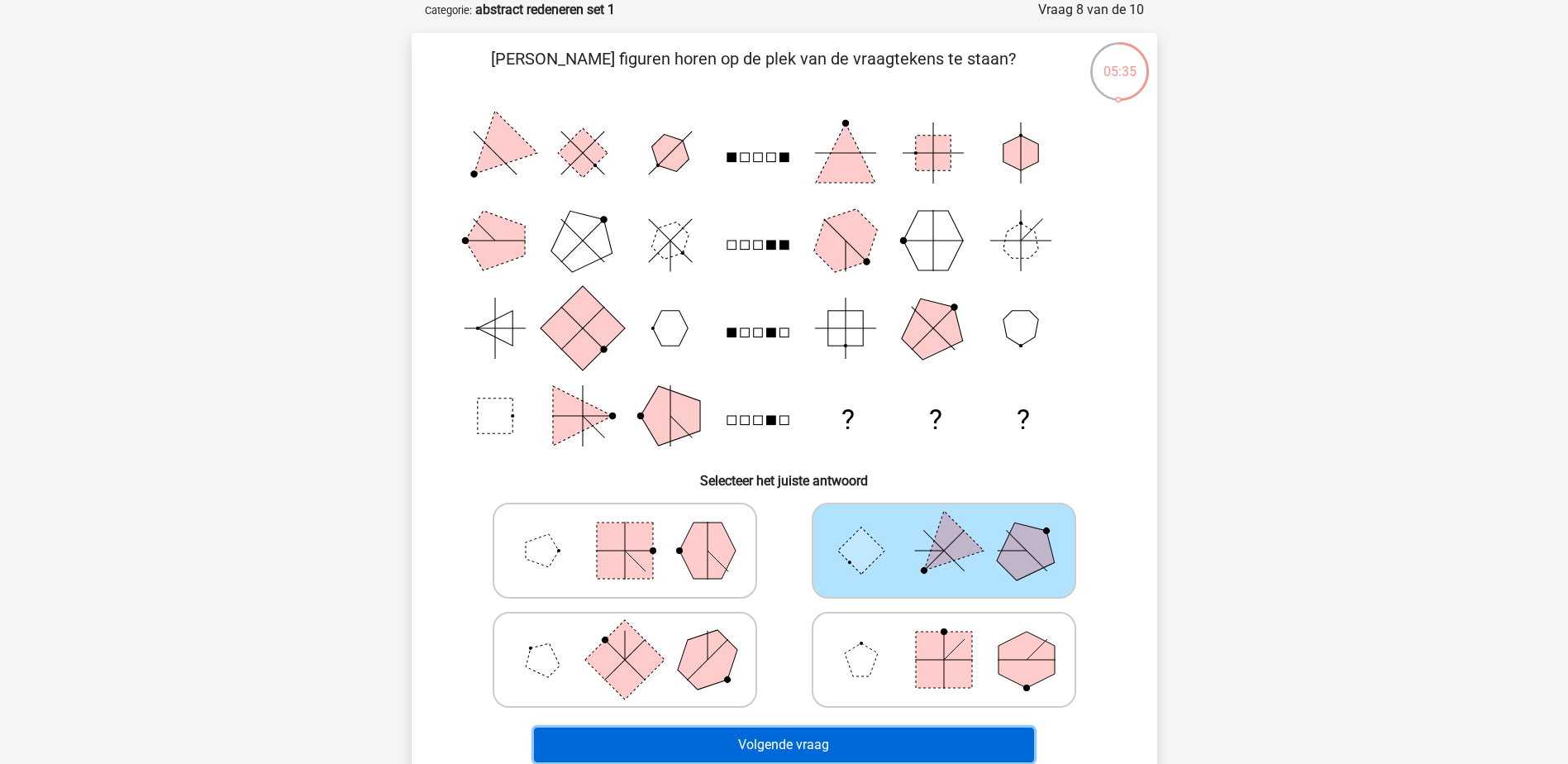
click at [847, 748] on button "Volgende vraag" at bounding box center [784, 744] width 500 height 35
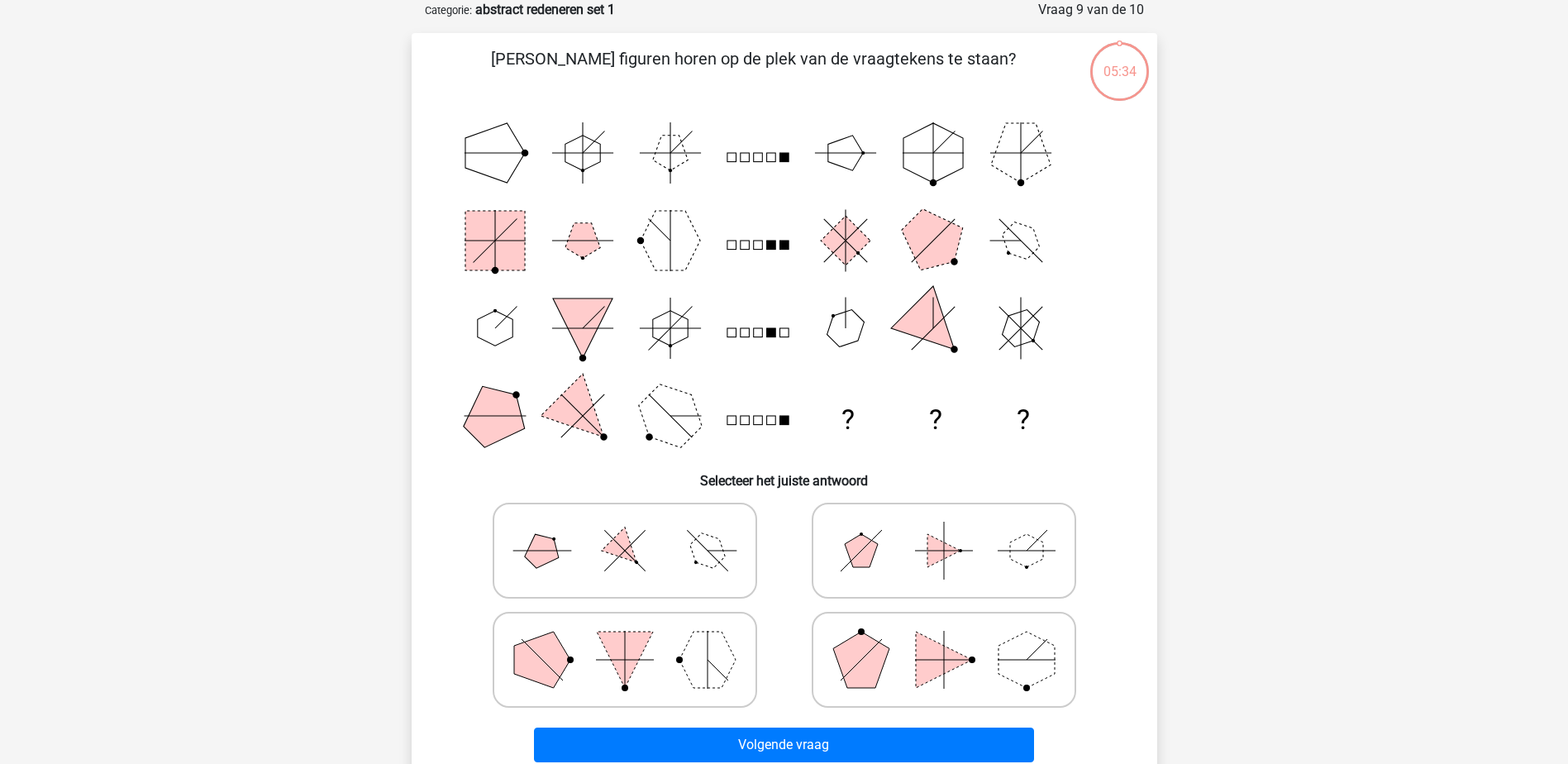
click at [939, 544] on polygon at bounding box center [944, 550] width 33 height 33
click at [944, 530] on input "radio" at bounding box center [949, 524] width 11 height 11
radio input "true"
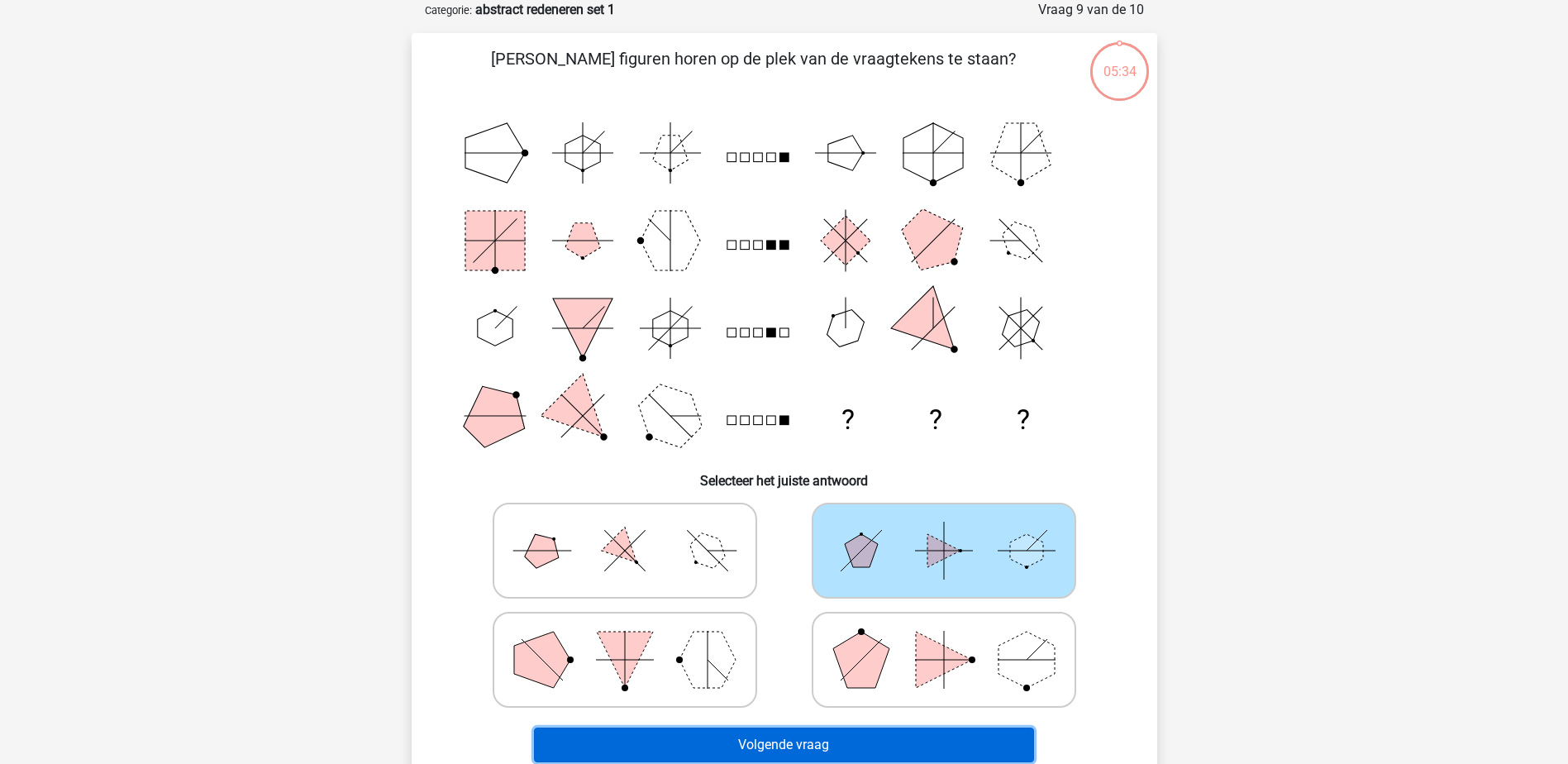
click at [876, 741] on button "Volgende vraag" at bounding box center [784, 744] width 500 height 35
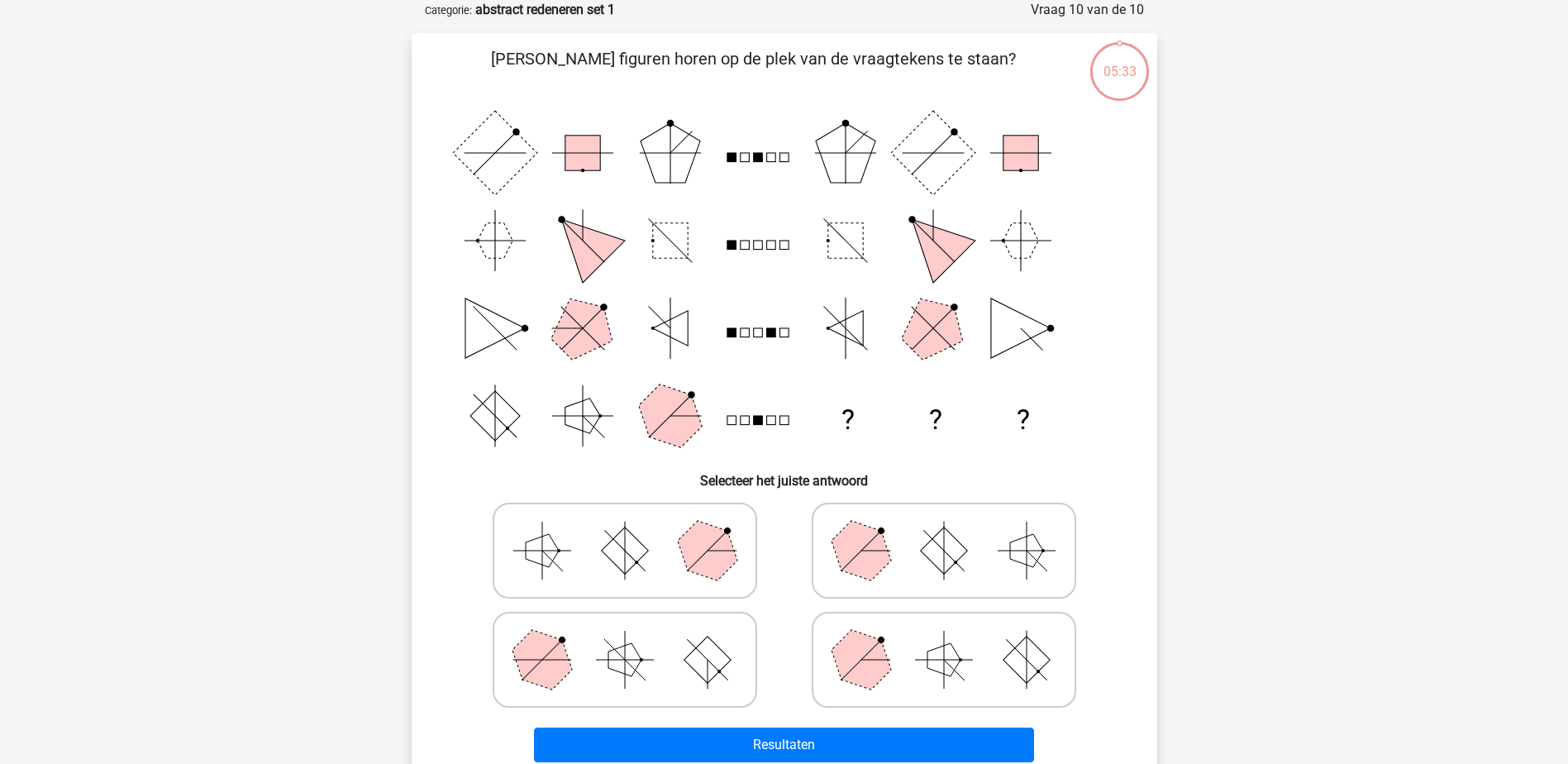
click at [931, 531] on icon at bounding box center [944, 549] width 248 height 82
click at [944, 530] on input "radio" at bounding box center [949, 524] width 11 height 11
radio input "true"
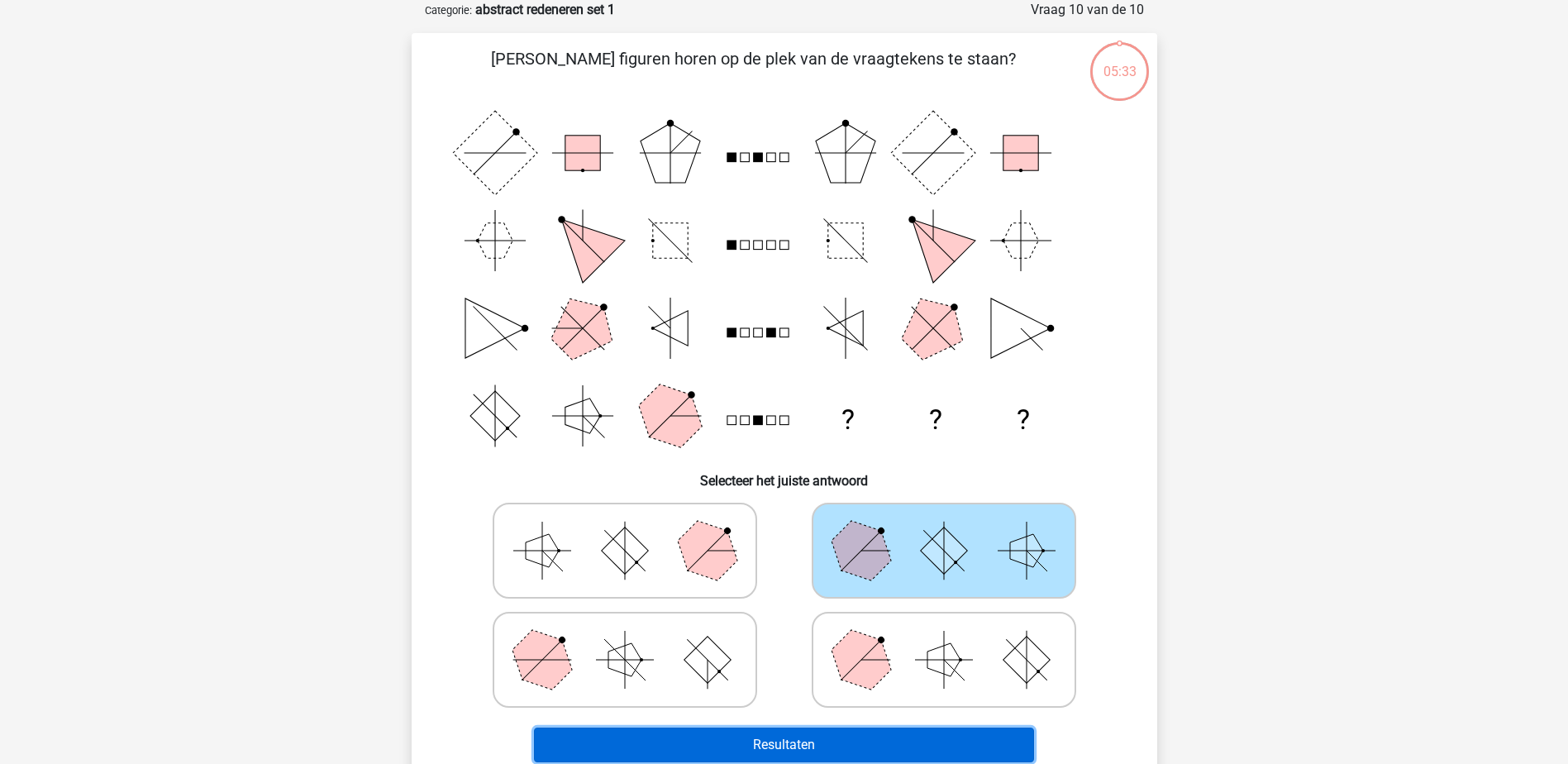
click at [836, 748] on button "Resultaten" at bounding box center [784, 744] width 500 height 35
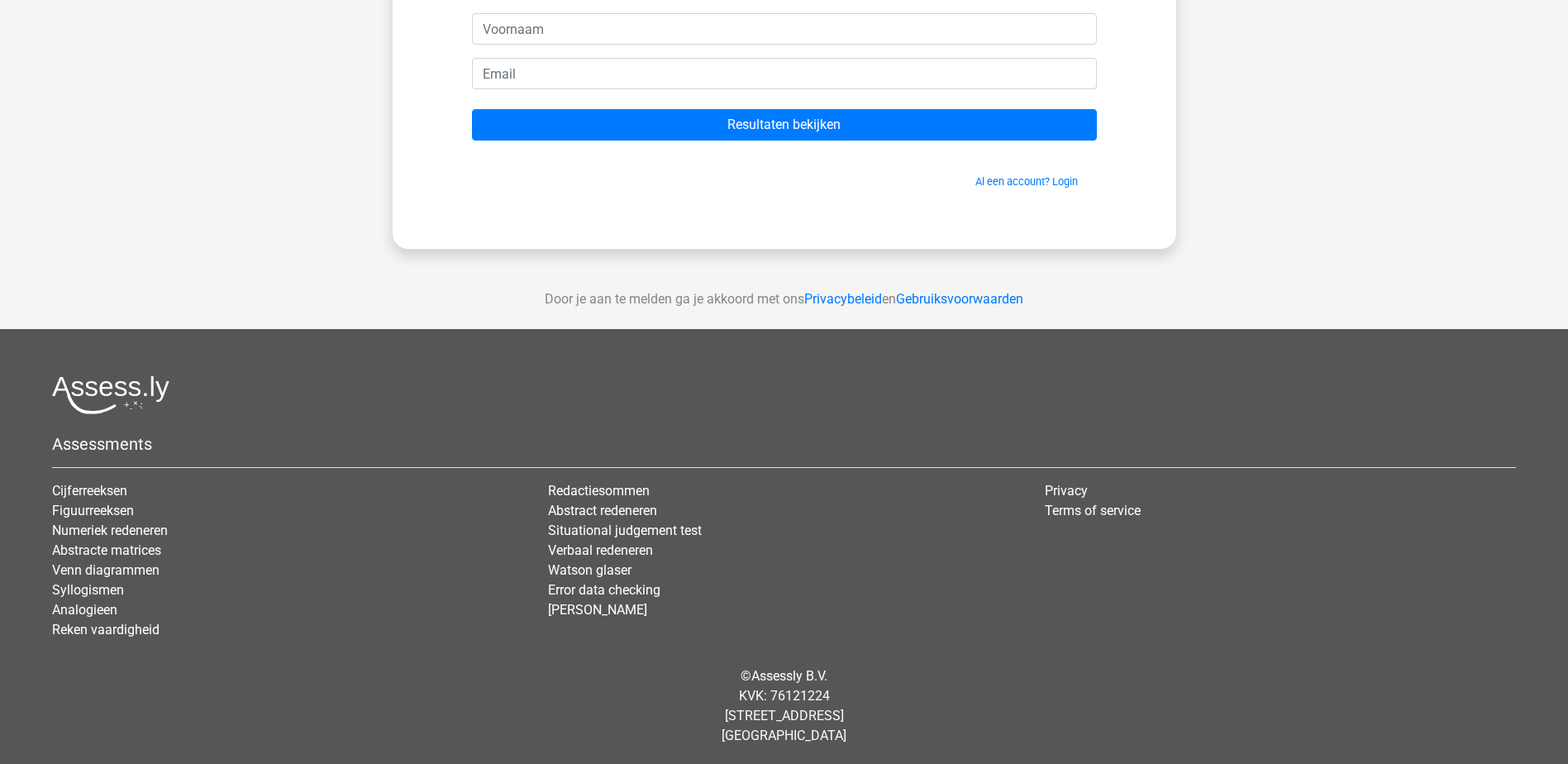
scroll to position [171, 0]
